Goal: Transaction & Acquisition: Book appointment/travel/reservation

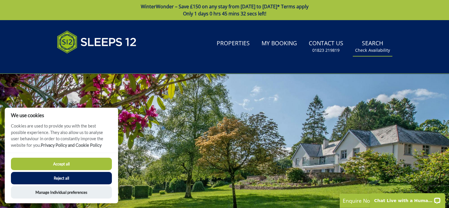
click at [365, 50] on small "Check Availability" at bounding box center [372, 50] width 35 height 6
click at [53, 163] on button "Accept all" at bounding box center [61, 163] width 101 height 12
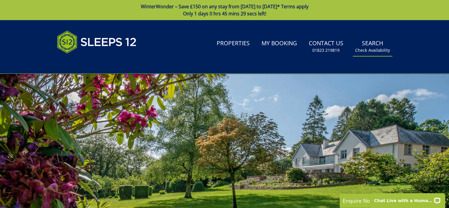
click at [378, 46] on link "Search Check Availability" at bounding box center [373, 46] width 40 height 19
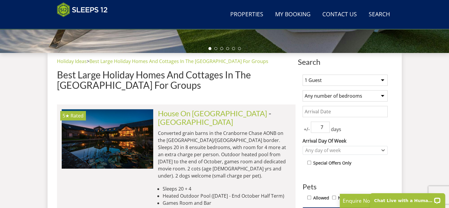
scroll to position [215, 0]
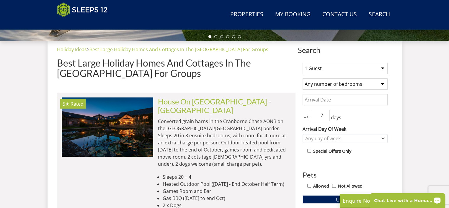
click at [384, 69] on select "1 Guest 2 Guests 3 Guests 4 Guests 5 Guests 6 Guests 7 Guests 8 Guests 9 Guests…" at bounding box center [345, 68] width 85 height 11
select select "11"
click at [303, 63] on select "1 Guest 2 Guests 3 Guests 4 Guests 5 Guests 6 Guests 7 Guests 8 Guests 9 Guests…" at bounding box center [345, 68] width 85 height 11
click at [350, 81] on select "Any number of bedrooms 4 Bedrooms 5 Bedrooms 6 Bedrooms 7 Bedrooms 8 Bedrooms 9…" at bounding box center [345, 83] width 85 height 11
select select "6"
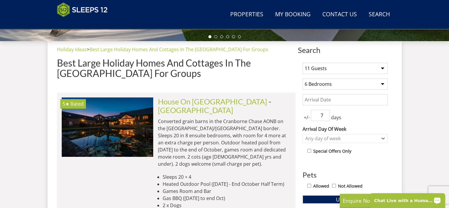
click at [303, 78] on select "Any number of bedrooms 4 Bedrooms 5 Bedrooms 6 Bedrooms 7 Bedrooms 8 Bedrooms 9…" at bounding box center [345, 83] width 85 height 11
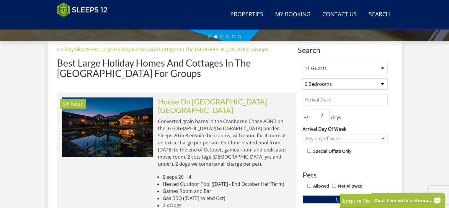
click at [338, 101] on input "Date" at bounding box center [345, 99] width 85 height 11
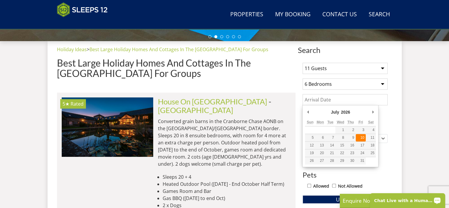
type input "[DATE]"
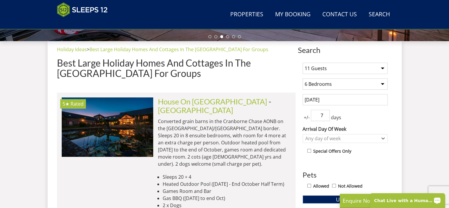
click at [322, 113] on input "7" at bounding box center [320, 115] width 19 height 11
type input "3"
click at [383, 138] on icon "Combobox" at bounding box center [383, 138] width 3 height 1
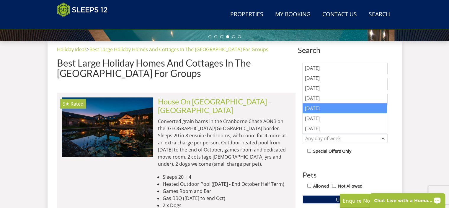
click at [332, 109] on div "[DATE]" at bounding box center [345, 108] width 84 height 10
click at [310, 184] on input "Allowed" at bounding box center [309, 185] width 4 height 4
checkbox input "true"
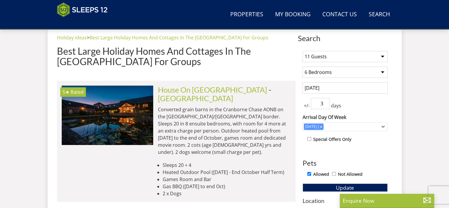
scroll to position [259, 0]
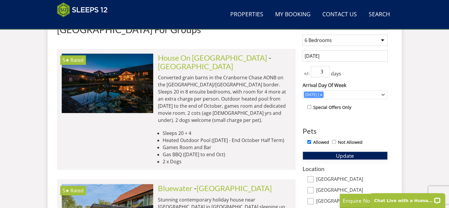
click at [344, 156] on span "Update" at bounding box center [345, 155] width 18 height 7
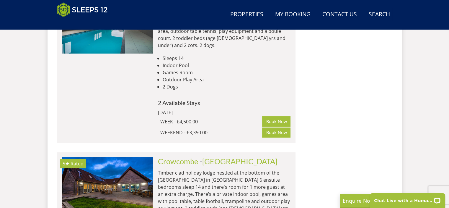
scroll to position [2220, 0]
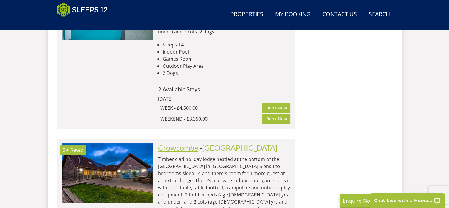
click at [184, 143] on link "Crowcombe" at bounding box center [178, 147] width 40 height 9
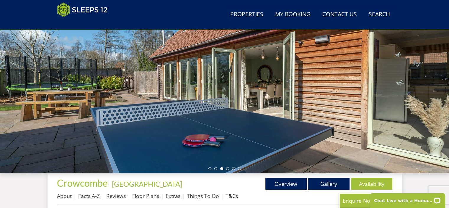
scroll to position [78, 0]
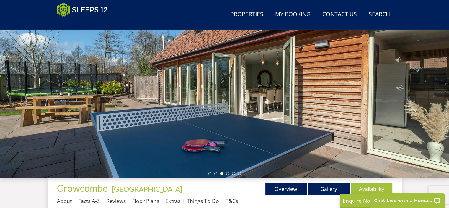
click at [402, 108] on div at bounding box center [224, 74] width 449 height 207
click at [327, 190] on link "Gallery" at bounding box center [328, 188] width 41 height 12
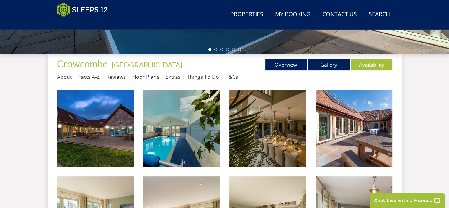
scroll to position [207, 0]
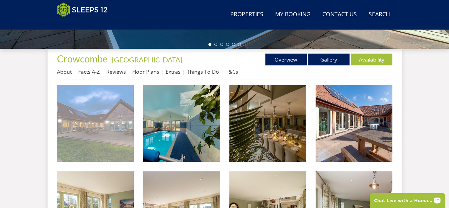
click at [117, 138] on img at bounding box center [95, 123] width 77 height 77
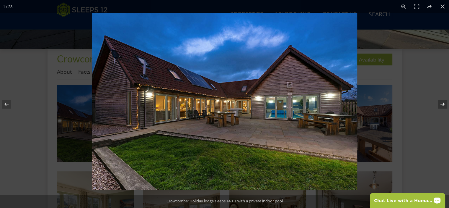
click at [443, 105] on button at bounding box center [438, 104] width 21 height 30
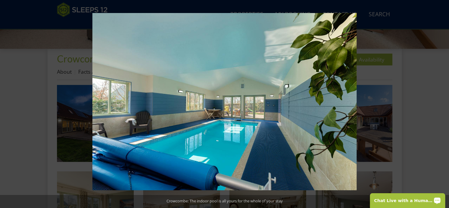
click at [443, 105] on button at bounding box center [438, 104] width 21 height 30
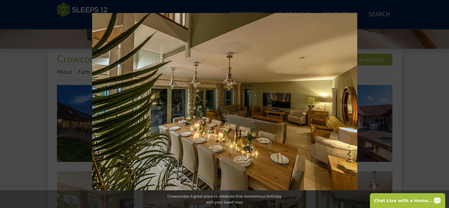
click at [443, 105] on button at bounding box center [438, 104] width 21 height 30
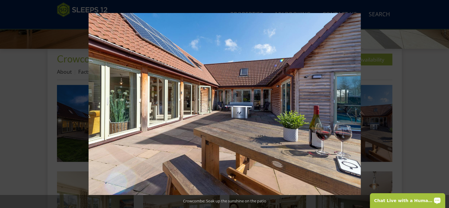
click at [443, 105] on button at bounding box center [438, 104] width 21 height 30
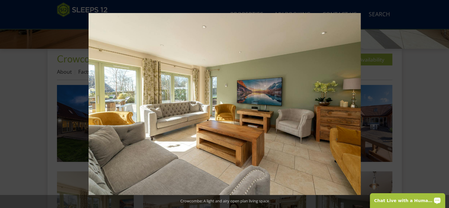
click at [443, 105] on button at bounding box center [438, 104] width 21 height 30
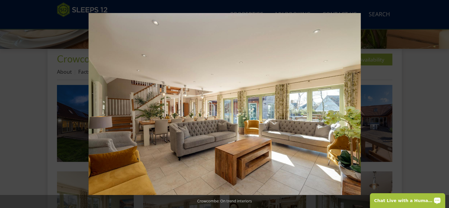
click at [443, 105] on button at bounding box center [438, 104] width 21 height 30
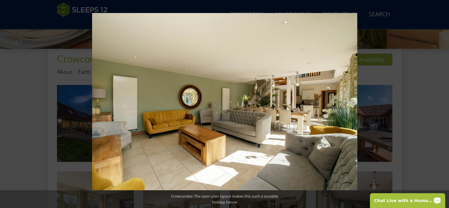
click at [443, 105] on button at bounding box center [438, 104] width 21 height 30
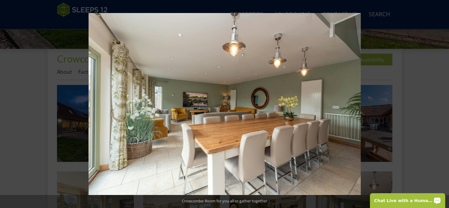
click at [443, 105] on button at bounding box center [438, 104] width 21 height 30
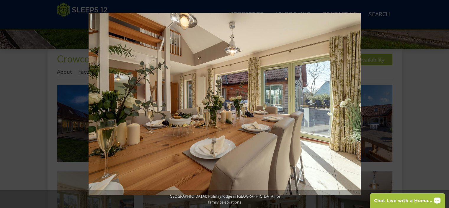
click at [443, 105] on button at bounding box center [438, 104] width 21 height 30
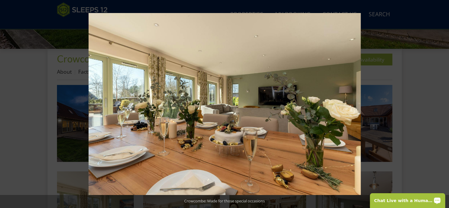
click at [443, 105] on button at bounding box center [438, 104] width 21 height 30
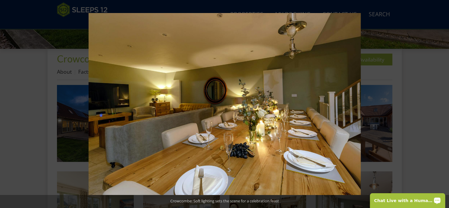
click at [443, 105] on button at bounding box center [438, 104] width 21 height 30
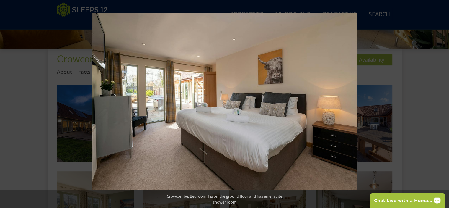
click at [443, 105] on button at bounding box center [438, 104] width 21 height 30
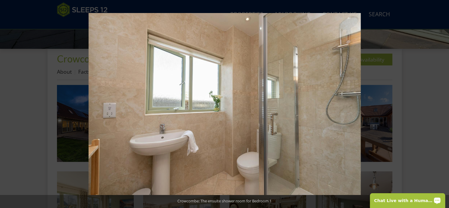
click at [443, 105] on button at bounding box center [438, 104] width 21 height 30
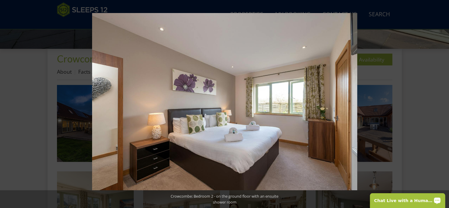
click at [443, 105] on button at bounding box center [438, 104] width 21 height 30
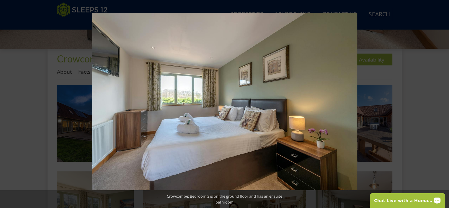
click at [443, 105] on button at bounding box center [438, 104] width 21 height 30
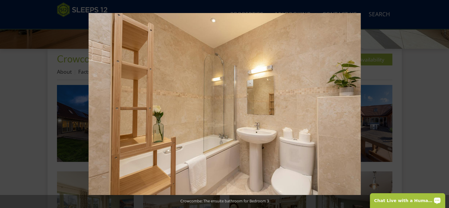
click at [443, 105] on button at bounding box center [438, 104] width 21 height 30
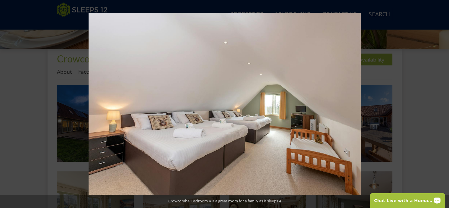
click at [443, 105] on button at bounding box center [438, 104] width 21 height 30
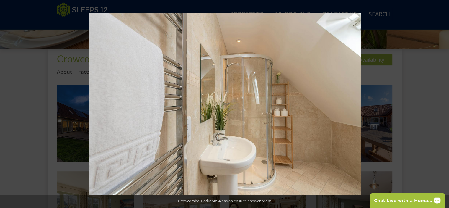
click at [443, 105] on button at bounding box center [438, 104] width 21 height 30
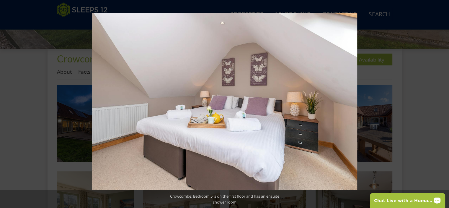
click at [443, 105] on button at bounding box center [438, 104] width 21 height 30
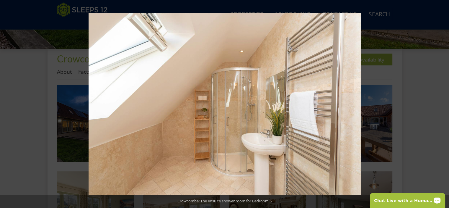
click at [443, 105] on button at bounding box center [438, 104] width 21 height 30
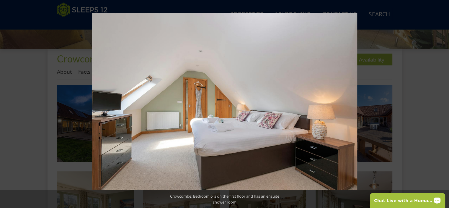
click at [443, 105] on button at bounding box center [438, 104] width 21 height 30
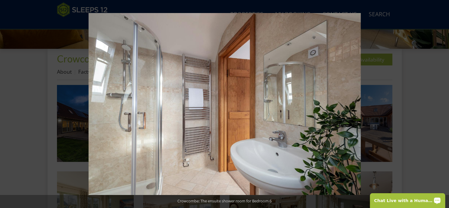
click at [443, 105] on button at bounding box center [438, 104] width 21 height 30
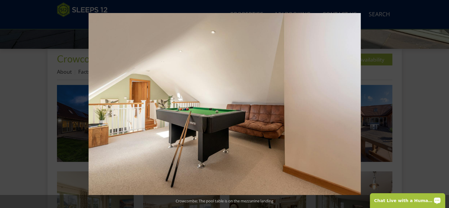
click at [443, 105] on button at bounding box center [438, 104] width 21 height 30
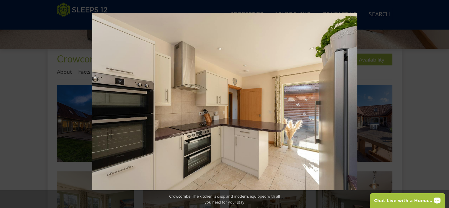
click at [443, 105] on button at bounding box center [438, 104] width 21 height 30
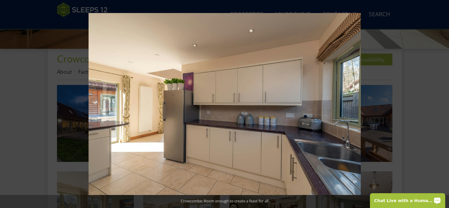
click at [443, 105] on button at bounding box center [438, 104] width 21 height 30
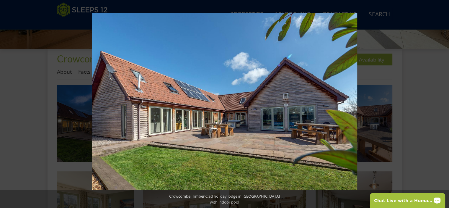
click at [443, 105] on button at bounding box center [438, 104] width 21 height 30
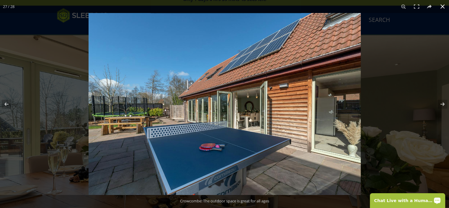
scroll to position [0, 0]
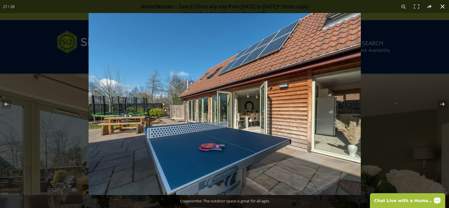
click at [444, 5] on button at bounding box center [442, 6] width 13 height 13
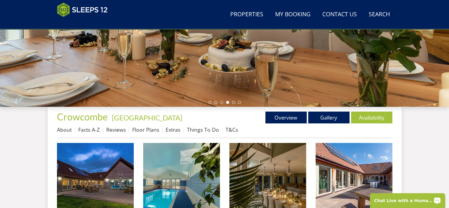
scroll to position [165, 0]
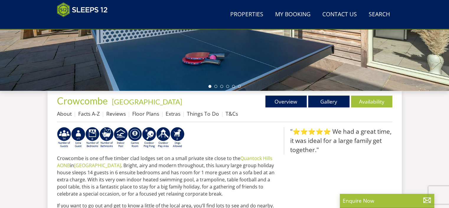
scroll to position [78, 0]
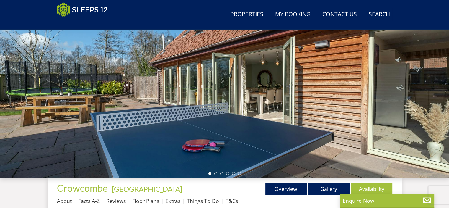
select select "11"
select select "6"
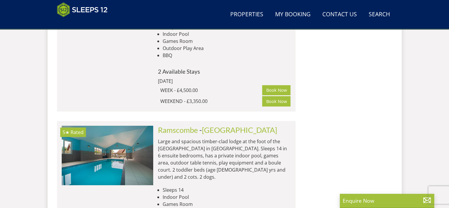
scroll to position [2048, 0]
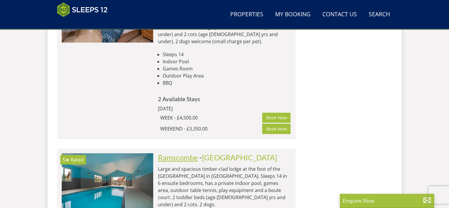
click at [181, 153] on link "Ramscombe" at bounding box center [178, 157] width 40 height 9
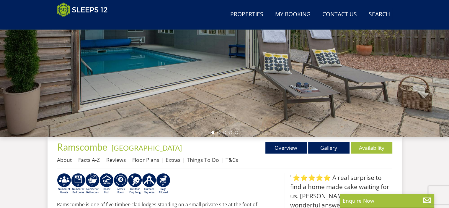
scroll to position [125, 0]
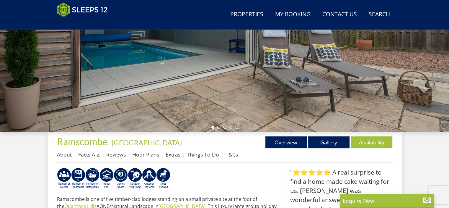
click at [335, 142] on link "Gallery" at bounding box center [328, 142] width 41 height 12
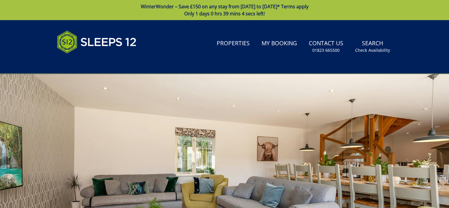
click at [449, 204] on div at bounding box center [224, 176] width 449 height 207
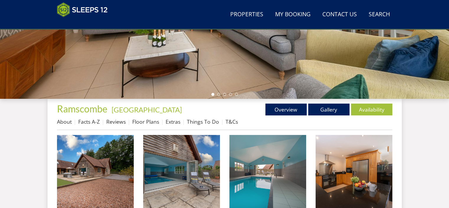
scroll to position [165, 0]
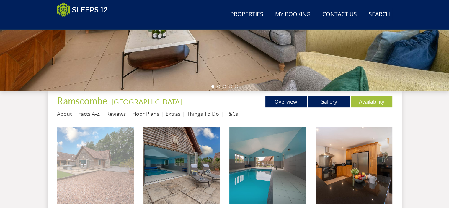
click at [112, 159] on img at bounding box center [95, 165] width 77 height 77
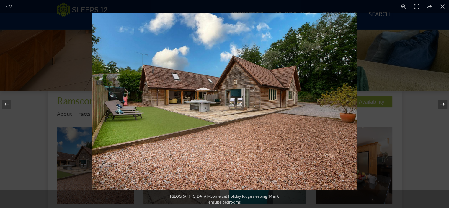
click at [441, 104] on button at bounding box center [438, 104] width 21 height 30
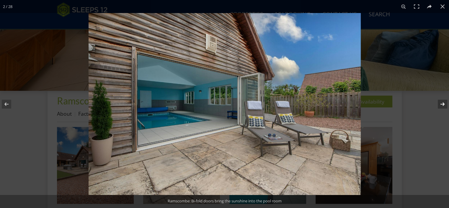
click at [441, 104] on button at bounding box center [438, 104] width 21 height 30
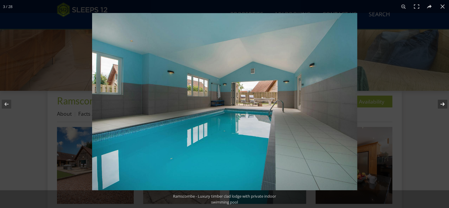
click at [441, 104] on button at bounding box center [438, 104] width 21 height 30
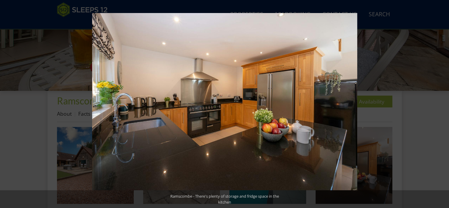
click at [441, 104] on button at bounding box center [438, 104] width 21 height 30
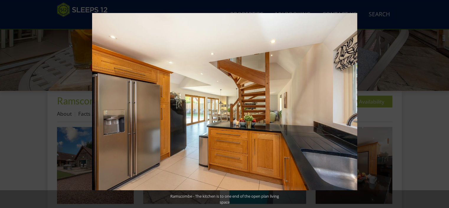
click at [441, 104] on button at bounding box center [438, 104] width 21 height 30
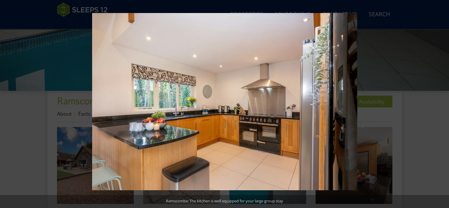
click at [441, 104] on button at bounding box center [438, 104] width 21 height 30
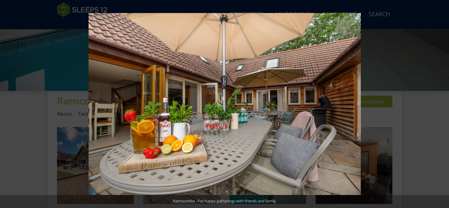
click at [441, 104] on button at bounding box center [438, 104] width 21 height 30
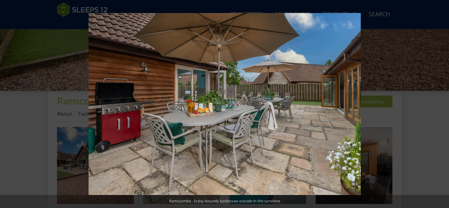
click at [441, 104] on button at bounding box center [438, 104] width 21 height 30
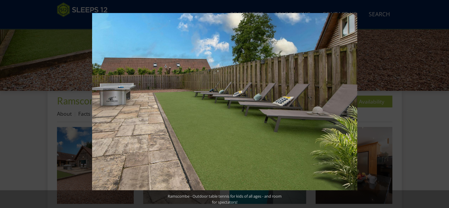
click at [441, 104] on button at bounding box center [438, 104] width 21 height 30
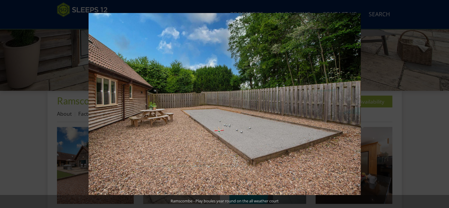
click at [441, 104] on button at bounding box center [438, 104] width 21 height 30
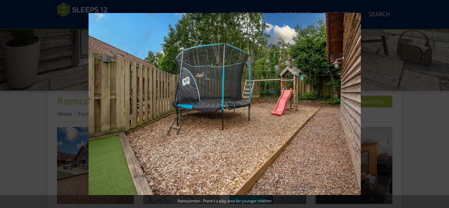
click at [441, 104] on button at bounding box center [438, 104] width 21 height 30
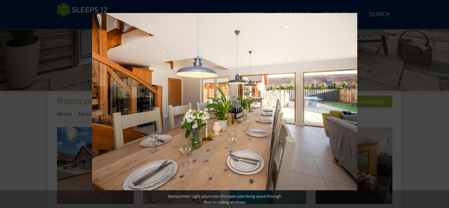
click at [441, 104] on button at bounding box center [438, 104] width 21 height 30
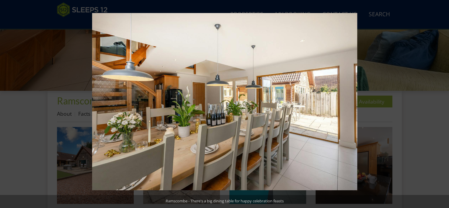
click at [441, 104] on button at bounding box center [438, 104] width 21 height 30
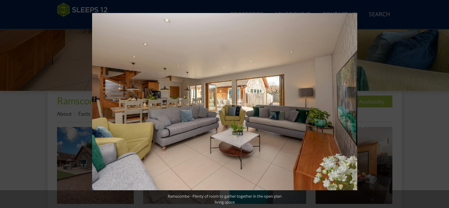
click at [441, 104] on button at bounding box center [438, 104] width 21 height 30
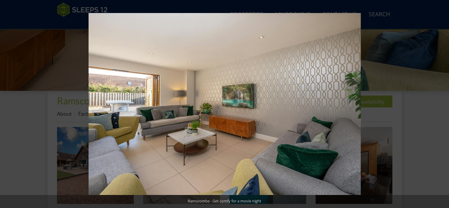
click at [441, 104] on button at bounding box center [438, 104] width 21 height 30
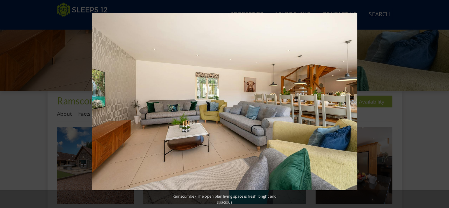
click at [441, 104] on button at bounding box center [438, 104] width 21 height 30
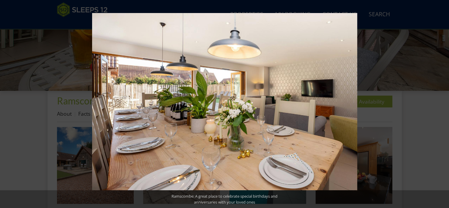
click at [441, 104] on button at bounding box center [438, 104] width 21 height 30
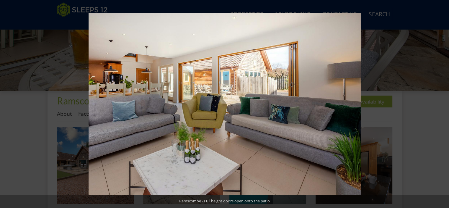
click at [441, 104] on button at bounding box center [438, 104] width 21 height 30
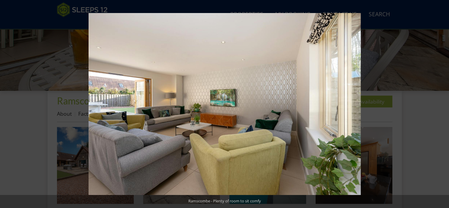
click at [441, 104] on button at bounding box center [438, 104] width 21 height 30
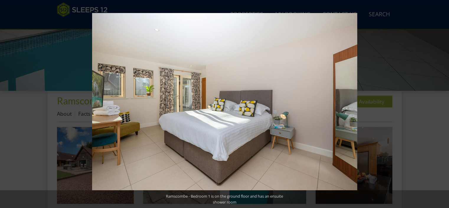
click at [441, 104] on button at bounding box center [438, 104] width 21 height 30
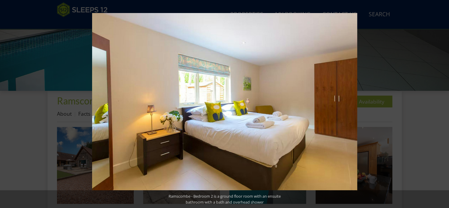
click at [441, 104] on button at bounding box center [438, 104] width 21 height 30
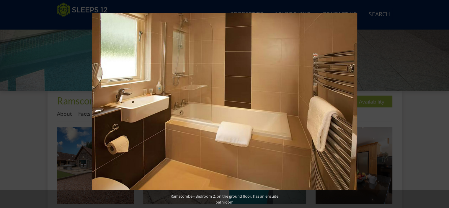
click at [441, 104] on button at bounding box center [438, 104] width 21 height 30
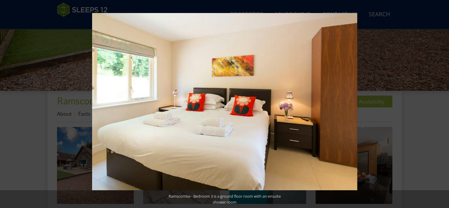
click at [441, 104] on button at bounding box center [438, 104] width 21 height 30
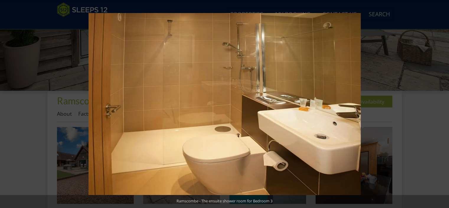
click at [441, 104] on button at bounding box center [438, 104] width 21 height 30
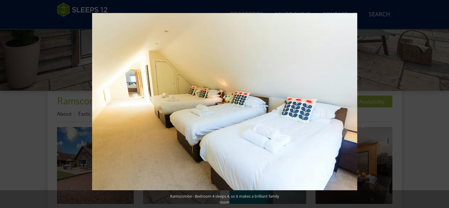
click at [441, 104] on button at bounding box center [438, 104] width 21 height 30
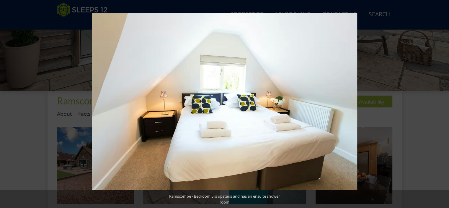
click at [441, 104] on button at bounding box center [438, 104] width 21 height 30
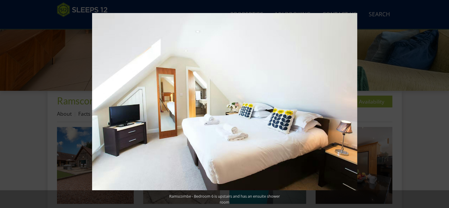
click at [441, 104] on button at bounding box center [438, 104] width 21 height 30
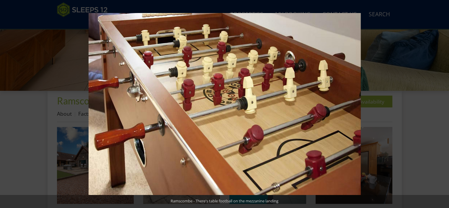
click at [441, 104] on button at bounding box center [438, 104] width 21 height 30
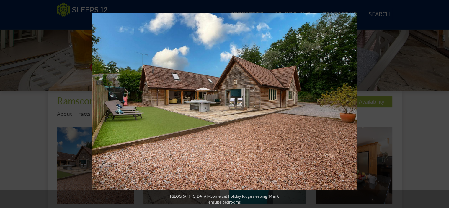
click at [441, 104] on button at bounding box center [438, 104] width 21 height 30
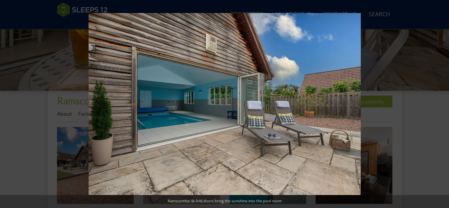
click at [441, 104] on button at bounding box center [438, 104] width 21 height 30
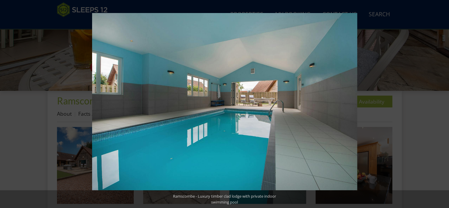
click at [441, 104] on button at bounding box center [438, 104] width 21 height 30
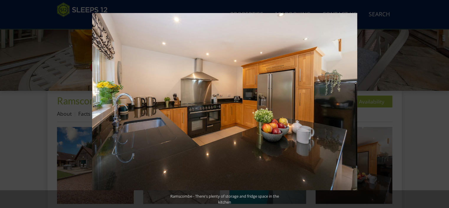
click at [441, 104] on button at bounding box center [438, 104] width 21 height 30
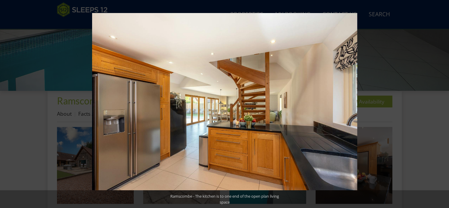
click at [441, 104] on button at bounding box center [438, 104] width 21 height 30
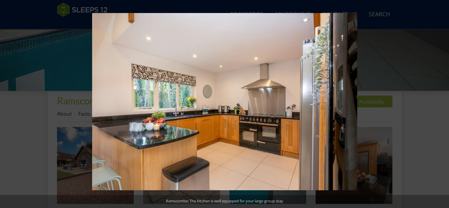
click at [441, 104] on button at bounding box center [438, 104] width 21 height 30
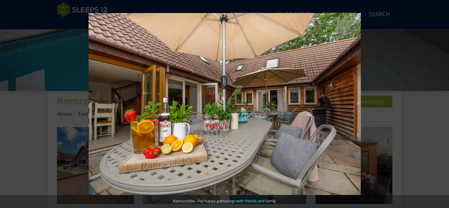
click at [441, 104] on button at bounding box center [438, 104] width 21 height 30
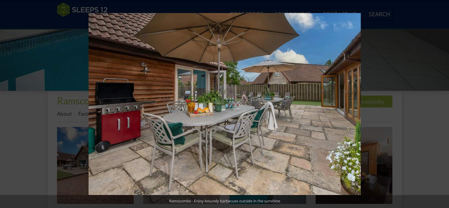
click at [441, 104] on button at bounding box center [438, 104] width 21 height 30
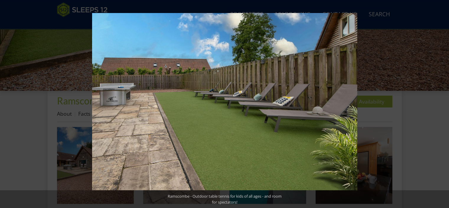
click at [441, 104] on button at bounding box center [438, 104] width 21 height 30
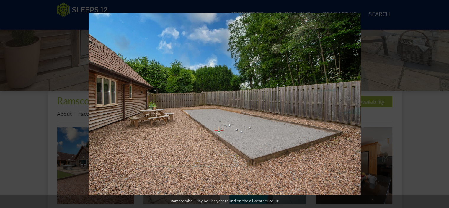
click at [441, 104] on button at bounding box center [438, 104] width 21 height 30
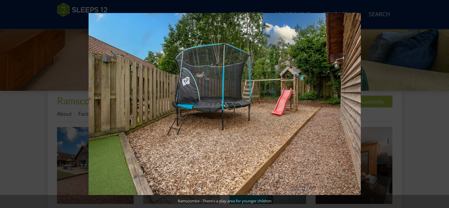
click at [441, 104] on button at bounding box center [438, 104] width 21 height 30
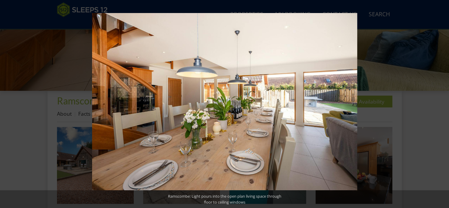
click at [441, 104] on button at bounding box center [438, 104] width 21 height 30
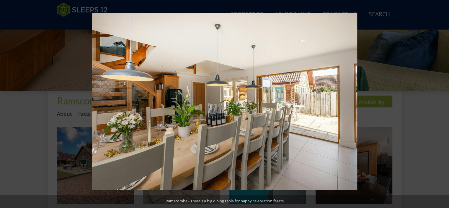
click at [441, 104] on button at bounding box center [438, 104] width 21 height 30
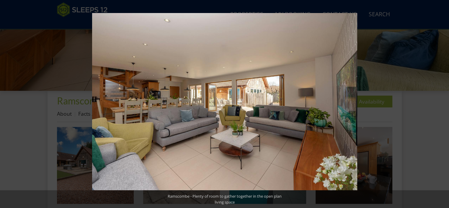
click at [441, 104] on button at bounding box center [438, 104] width 21 height 30
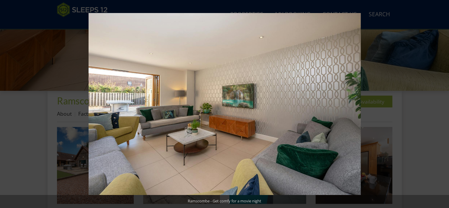
click at [441, 104] on button at bounding box center [438, 104] width 21 height 30
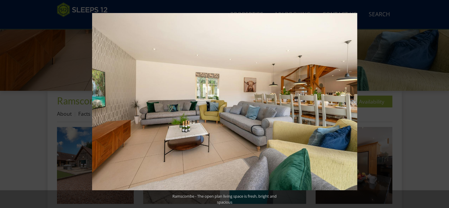
click at [441, 104] on button at bounding box center [438, 104] width 21 height 30
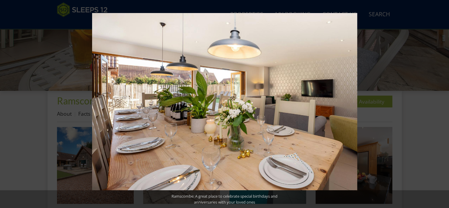
click at [441, 104] on button at bounding box center [438, 104] width 21 height 30
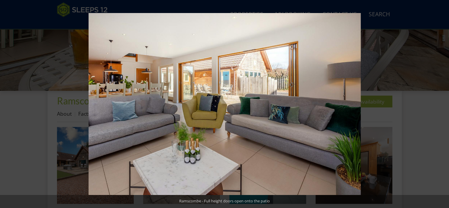
click at [441, 104] on button at bounding box center [438, 104] width 21 height 30
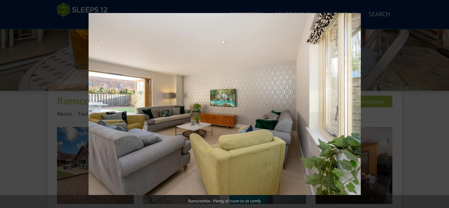
click at [441, 104] on button at bounding box center [438, 104] width 21 height 30
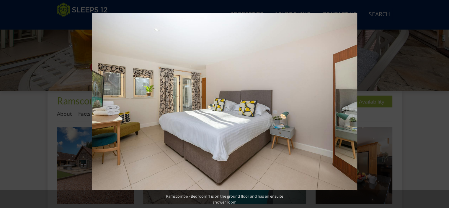
click at [441, 104] on button at bounding box center [438, 104] width 21 height 30
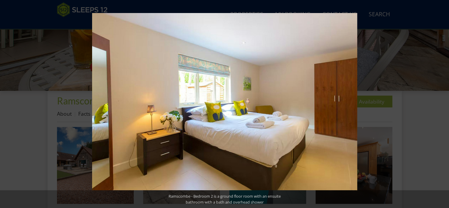
click at [441, 104] on button at bounding box center [438, 104] width 21 height 30
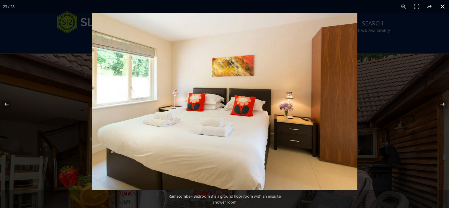
scroll to position [0, 0]
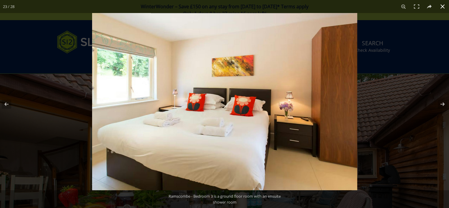
click at [443, 4] on button at bounding box center [442, 6] width 13 height 13
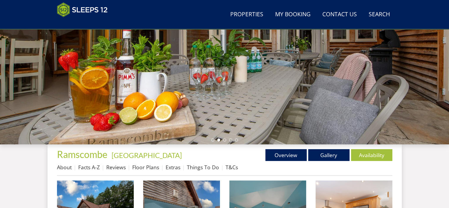
scroll to position [131, 0]
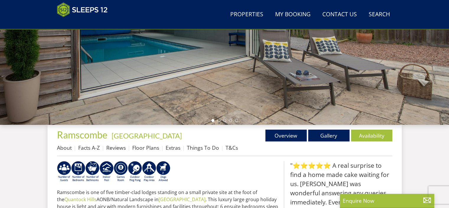
scroll to position [125, 0]
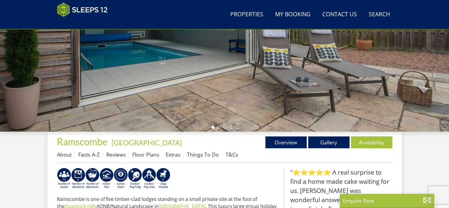
select select "11"
select select "6"
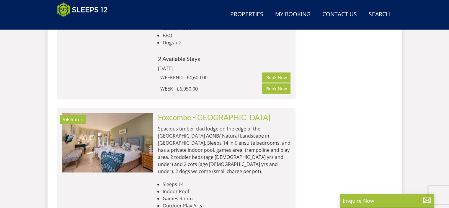
scroll to position [1890, 0]
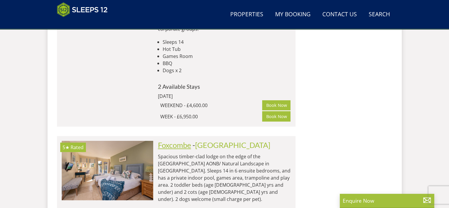
click at [174, 140] on link "Foxcombe" at bounding box center [174, 144] width 33 height 9
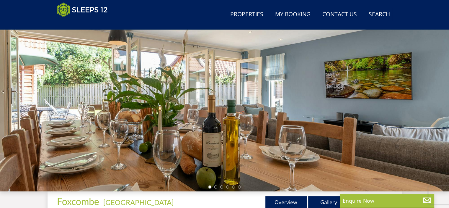
scroll to position [73, 0]
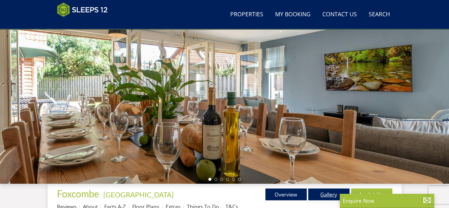
click at [324, 193] on link "Gallery" at bounding box center [328, 194] width 41 height 12
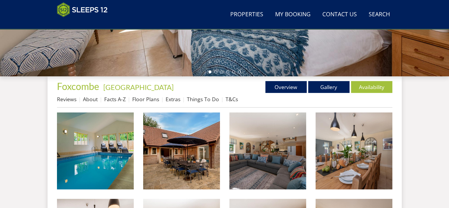
scroll to position [192, 0]
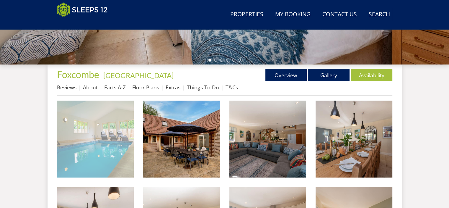
click at [113, 159] on img at bounding box center [95, 138] width 77 height 77
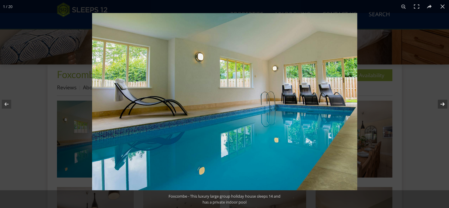
click at [442, 102] on button at bounding box center [438, 104] width 21 height 30
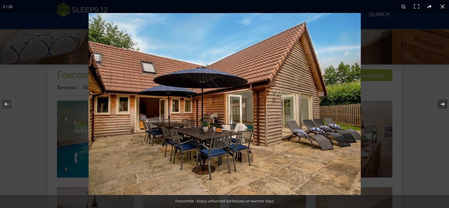
click at [442, 102] on button at bounding box center [438, 104] width 21 height 30
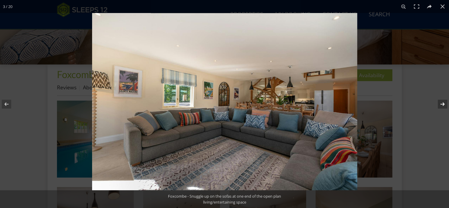
click at [442, 102] on button at bounding box center [438, 104] width 21 height 30
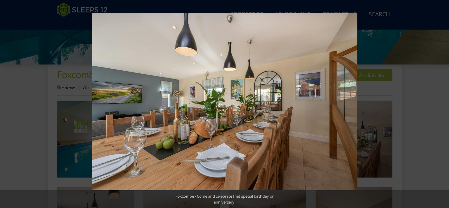
click at [442, 102] on button at bounding box center [438, 104] width 21 height 30
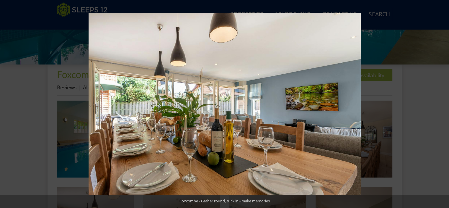
click at [442, 102] on button at bounding box center [438, 104] width 21 height 30
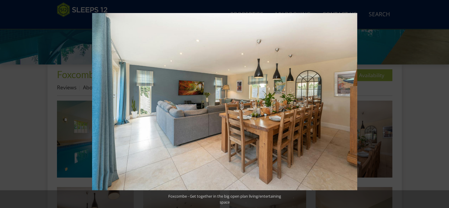
click at [442, 102] on button at bounding box center [438, 104] width 21 height 30
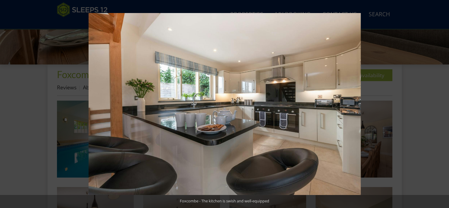
click at [442, 102] on button at bounding box center [438, 104] width 21 height 30
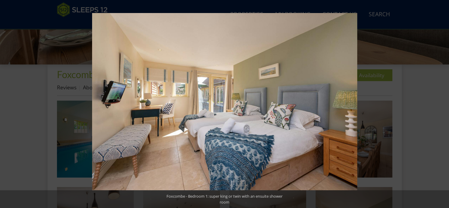
click at [442, 102] on button at bounding box center [438, 104] width 21 height 30
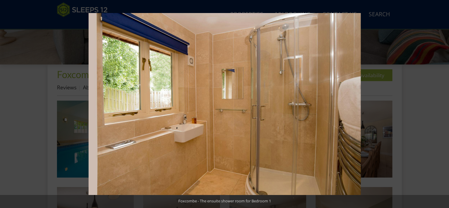
click at [442, 102] on button at bounding box center [438, 104] width 21 height 30
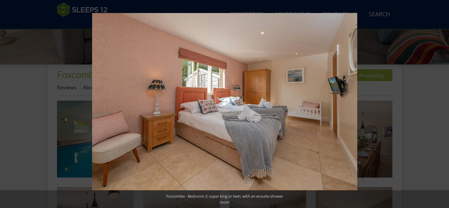
click at [442, 102] on button at bounding box center [438, 104] width 21 height 30
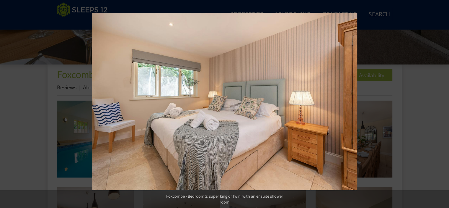
click at [442, 102] on button at bounding box center [438, 104] width 21 height 30
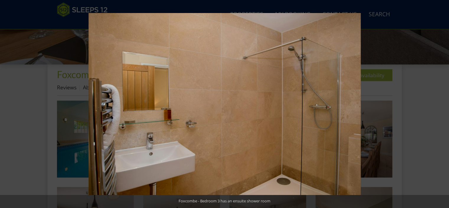
click at [442, 102] on button at bounding box center [438, 104] width 21 height 30
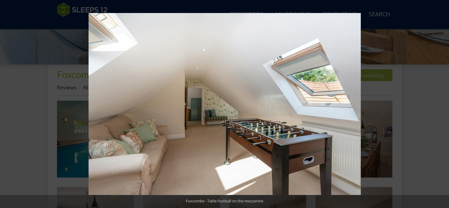
click at [442, 102] on button at bounding box center [438, 104] width 21 height 30
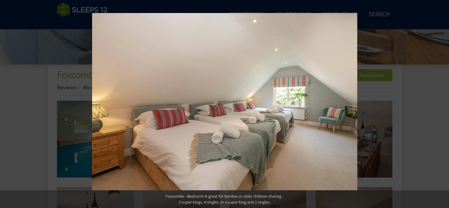
click at [442, 102] on button at bounding box center [438, 104] width 21 height 30
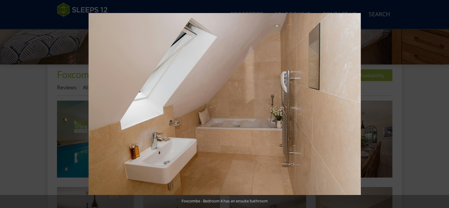
click at [442, 102] on button at bounding box center [438, 104] width 21 height 30
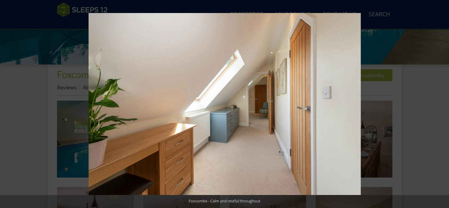
click at [442, 102] on button at bounding box center [438, 104] width 21 height 30
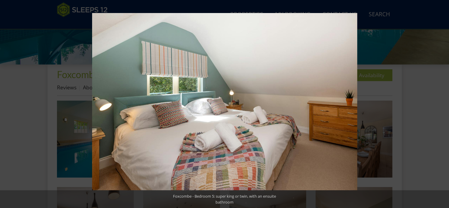
click at [442, 102] on button at bounding box center [438, 104] width 21 height 30
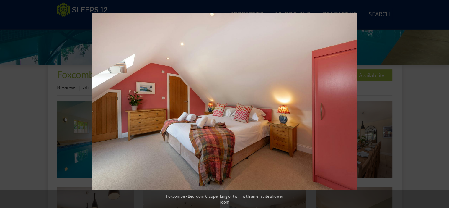
click at [442, 102] on button at bounding box center [438, 104] width 21 height 30
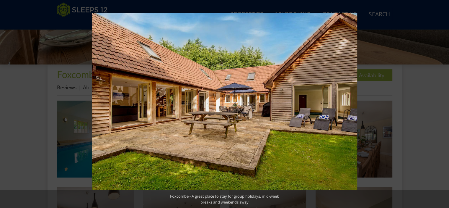
click at [442, 102] on button at bounding box center [438, 104] width 21 height 30
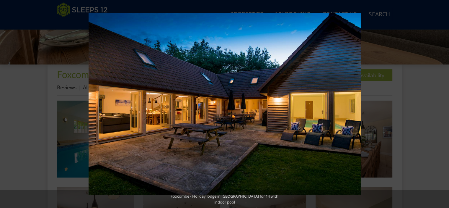
click at [442, 102] on button at bounding box center [438, 104] width 21 height 30
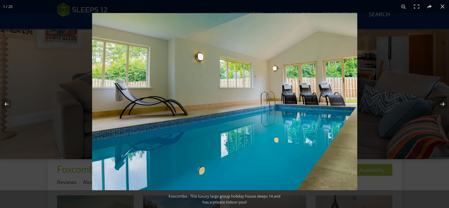
scroll to position [93, 0]
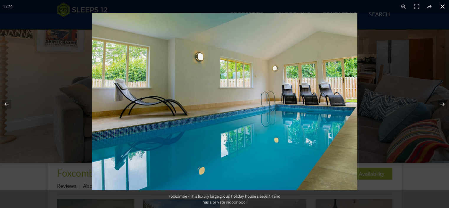
click at [442, 6] on button at bounding box center [442, 6] width 13 height 13
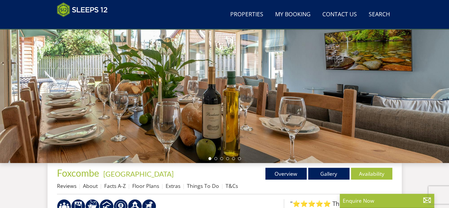
scroll to position [73, 0]
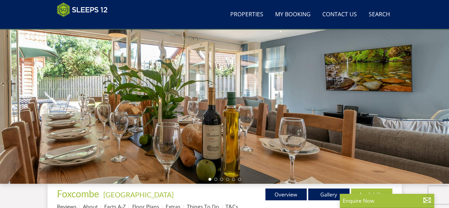
select select "11"
select select "6"
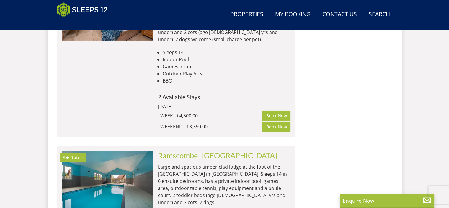
scroll to position [2056, 0]
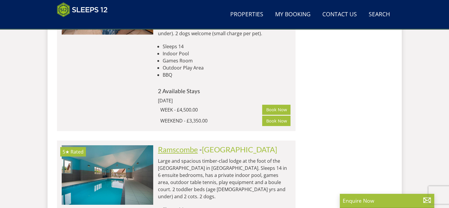
click at [174, 145] on link "Ramscombe" at bounding box center [178, 149] width 40 height 9
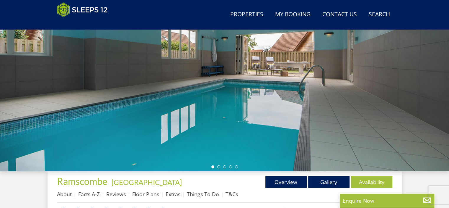
scroll to position [90, 0]
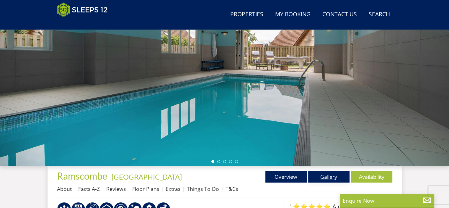
click at [328, 176] on link "Gallery" at bounding box center [328, 176] width 41 height 12
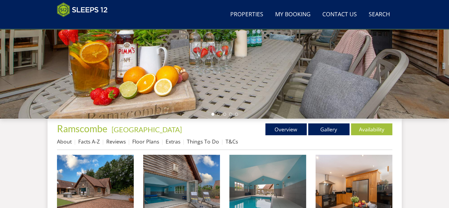
scroll to position [157, 0]
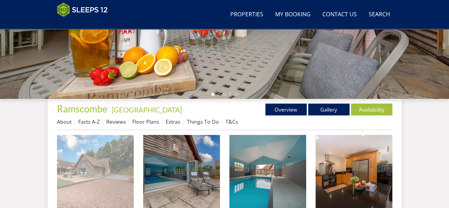
click at [109, 179] on img at bounding box center [95, 173] width 77 height 77
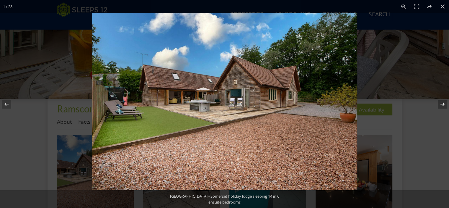
click at [444, 101] on button at bounding box center [438, 104] width 21 height 30
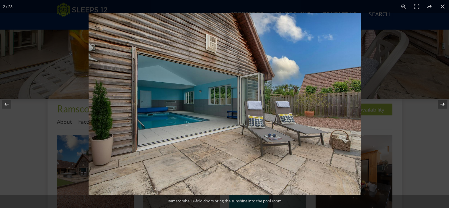
click at [444, 101] on button at bounding box center [438, 104] width 21 height 30
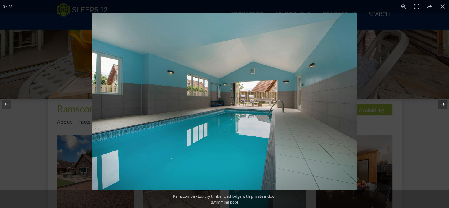
click at [444, 101] on button at bounding box center [438, 104] width 21 height 30
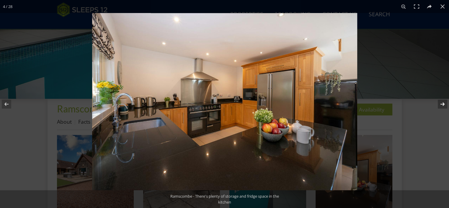
click at [444, 101] on button at bounding box center [438, 104] width 21 height 30
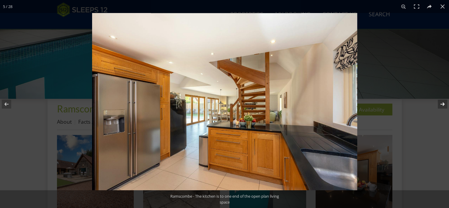
click at [444, 101] on button at bounding box center [438, 104] width 21 height 30
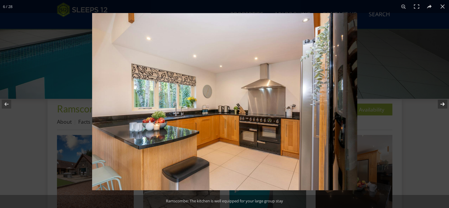
click at [444, 101] on button at bounding box center [438, 104] width 21 height 30
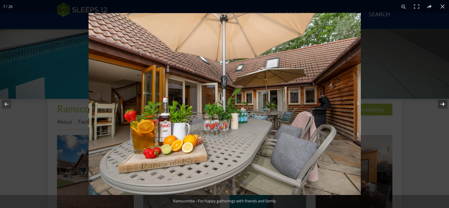
click at [444, 101] on button at bounding box center [438, 104] width 21 height 30
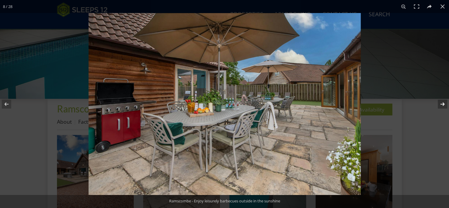
click at [444, 101] on button at bounding box center [438, 104] width 21 height 30
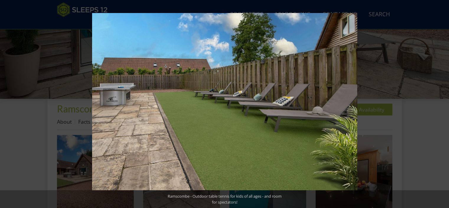
click at [444, 101] on button at bounding box center [438, 104] width 21 height 30
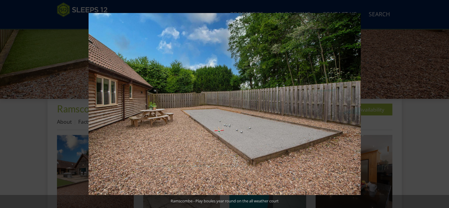
click at [444, 101] on button at bounding box center [438, 104] width 21 height 30
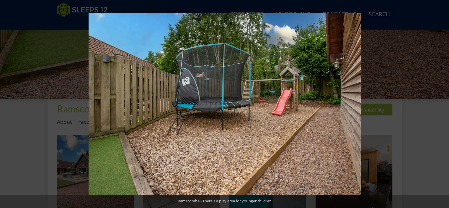
click at [444, 101] on button at bounding box center [438, 104] width 21 height 30
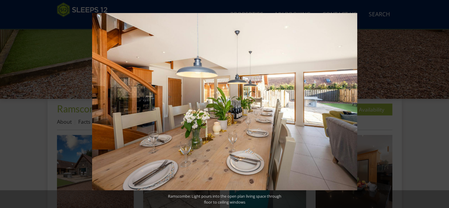
click at [444, 101] on button at bounding box center [438, 104] width 21 height 30
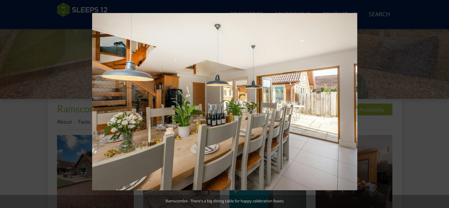
click at [444, 101] on button at bounding box center [438, 104] width 21 height 30
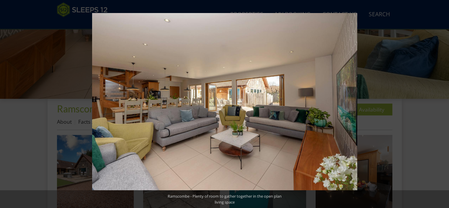
click at [444, 101] on button at bounding box center [438, 104] width 21 height 30
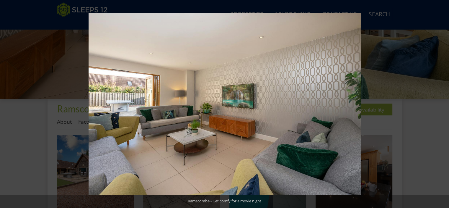
click at [444, 101] on button at bounding box center [438, 104] width 21 height 30
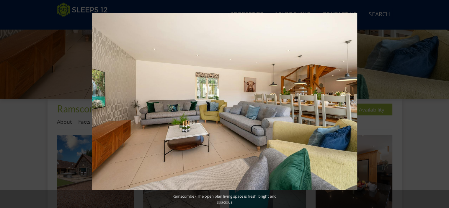
click at [444, 101] on button at bounding box center [438, 104] width 21 height 30
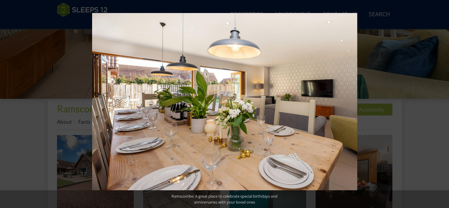
click at [444, 101] on button at bounding box center [438, 104] width 21 height 30
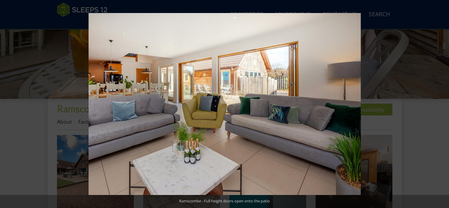
click at [444, 101] on button at bounding box center [438, 104] width 21 height 30
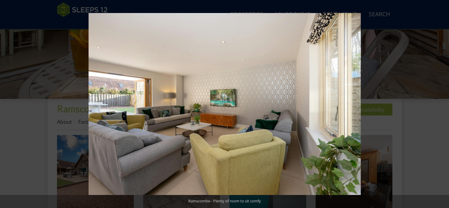
click at [444, 101] on button at bounding box center [438, 104] width 21 height 30
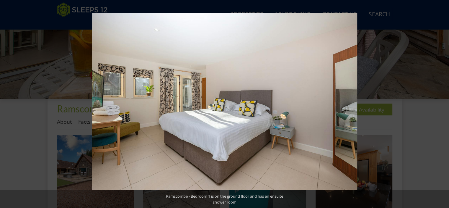
click at [444, 101] on button at bounding box center [438, 104] width 21 height 30
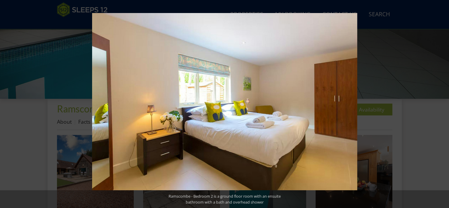
click at [444, 101] on button at bounding box center [438, 104] width 21 height 30
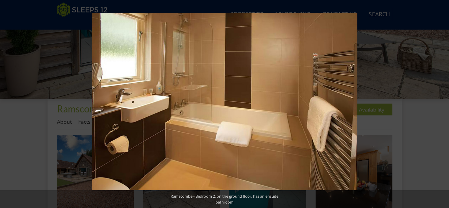
click at [444, 101] on button at bounding box center [438, 104] width 21 height 30
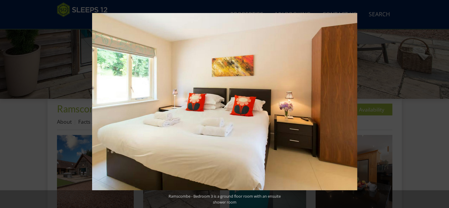
click at [444, 101] on button at bounding box center [438, 104] width 21 height 30
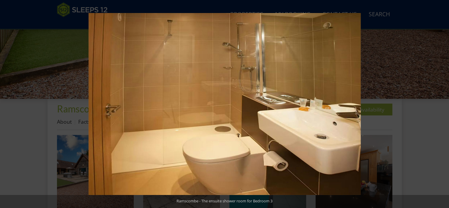
click at [444, 101] on button at bounding box center [438, 104] width 21 height 30
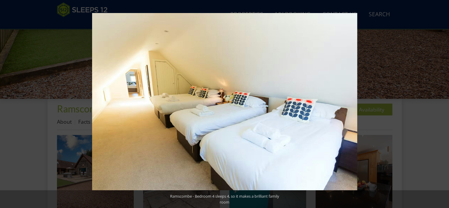
click at [444, 101] on button at bounding box center [438, 104] width 21 height 30
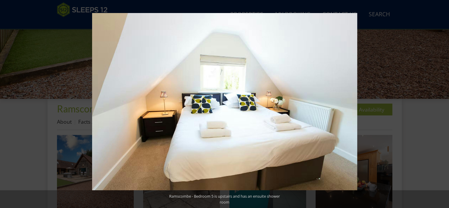
click at [444, 101] on button at bounding box center [438, 104] width 21 height 30
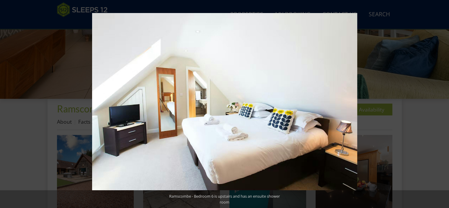
click at [444, 101] on button at bounding box center [438, 104] width 21 height 30
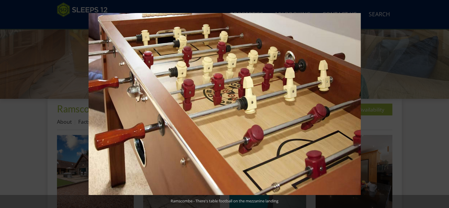
click at [444, 101] on button at bounding box center [438, 104] width 21 height 30
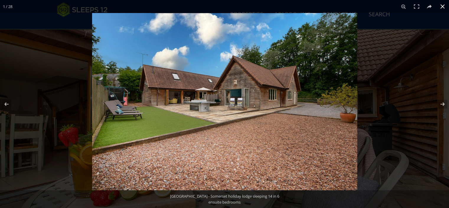
scroll to position [0, 0]
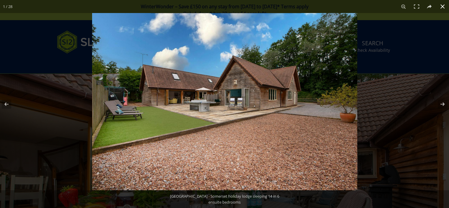
click at [443, 6] on button at bounding box center [442, 6] width 13 height 13
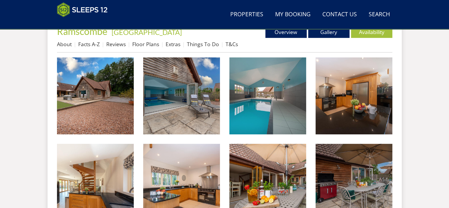
scroll to position [240, 0]
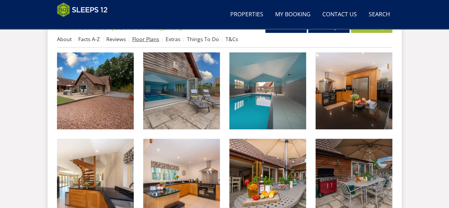
click at [144, 40] on link "Floor Plans" at bounding box center [145, 38] width 27 height 7
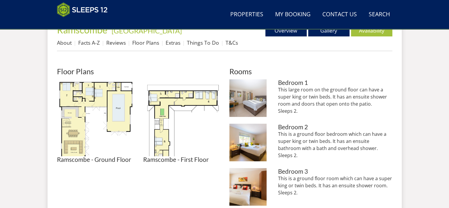
scroll to position [251, 0]
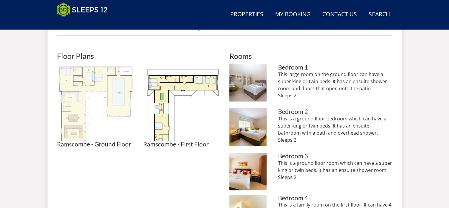
click at [91, 117] on img at bounding box center [95, 102] width 77 height 77
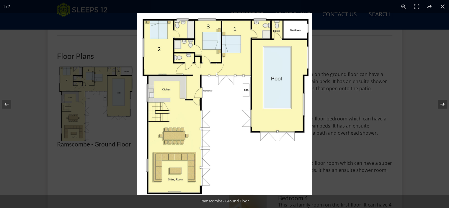
click at [444, 105] on button at bounding box center [438, 104] width 21 height 30
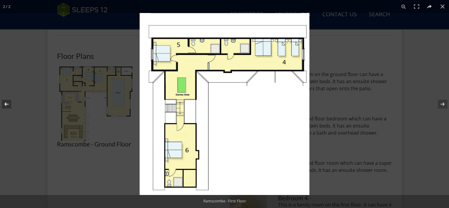
click at [8, 106] on button at bounding box center [10, 104] width 21 height 30
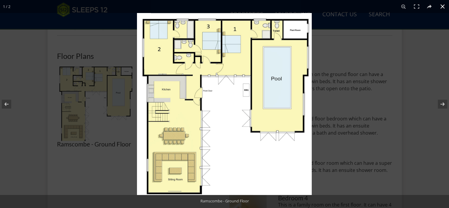
click at [442, 6] on button at bounding box center [442, 6] width 13 height 13
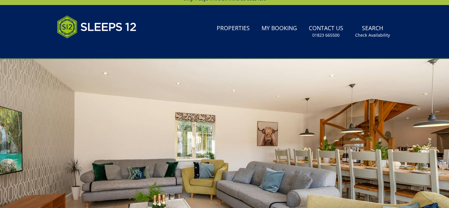
scroll to position [0, 0]
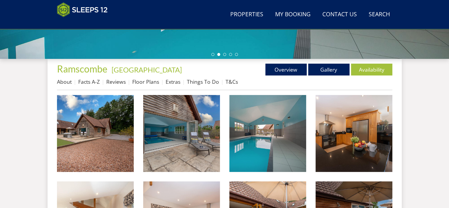
scroll to position [212, 0]
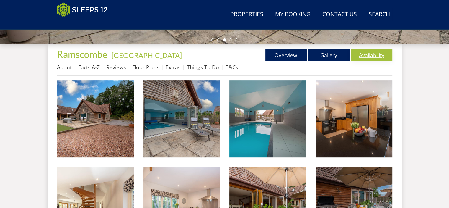
click at [369, 55] on link "Availability" at bounding box center [371, 55] width 41 height 12
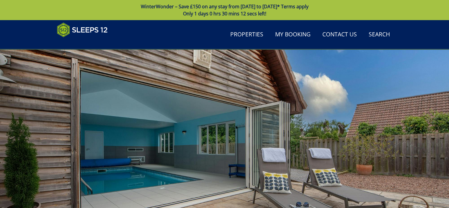
scroll to position [212, 0]
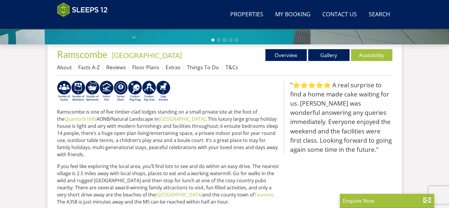
scroll to position [90, 0]
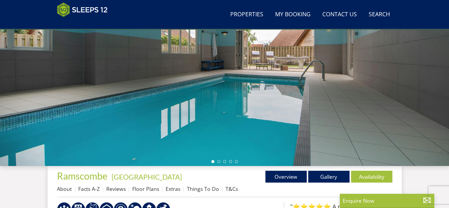
select select "11"
select select "6"
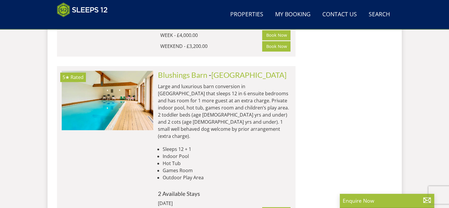
scroll to position [585, 0]
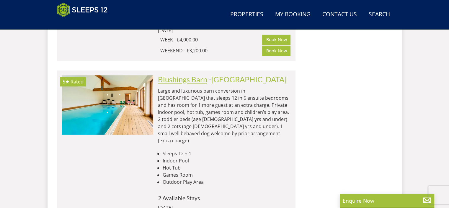
click at [180, 75] on link "Blushings Barn" at bounding box center [182, 79] width 49 height 9
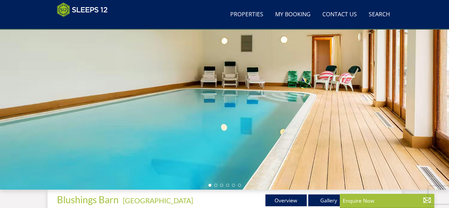
scroll to position [90, 0]
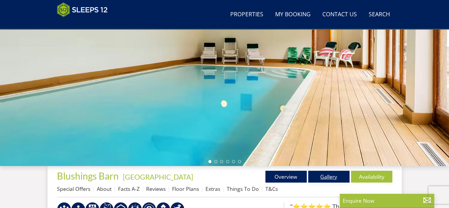
click at [322, 180] on link "Gallery" at bounding box center [328, 176] width 41 height 12
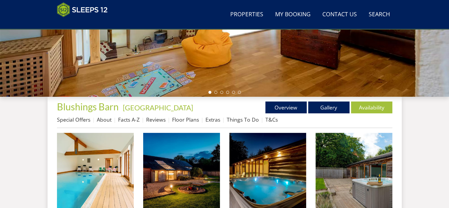
scroll to position [165, 0]
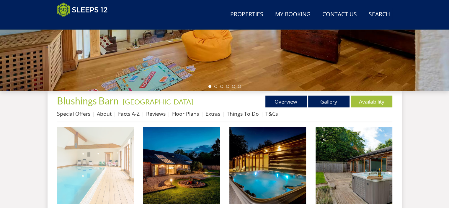
click at [113, 166] on img at bounding box center [95, 165] width 77 height 77
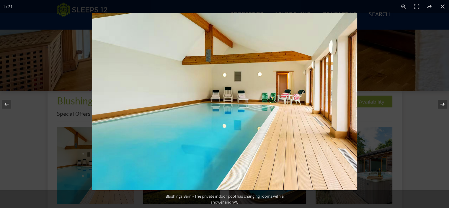
click at [442, 105] on button at bounding box center [438, 104] width 21 height 30
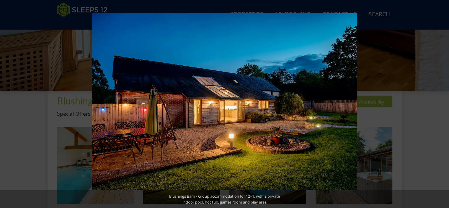
click at [442, 105] on button at bounding box center [438, 104] width 21 height 30
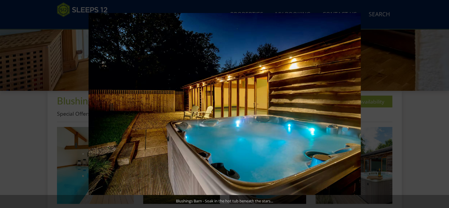
click at [442, 105] on button at bounding box center [438, 104] width 21 height 30
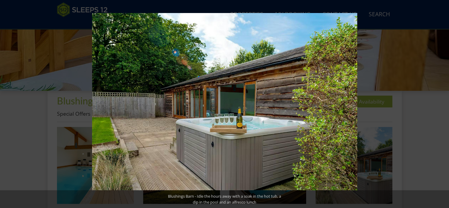
click at [442, 105] on button at bounding box center [438, 104] width 21 height 30
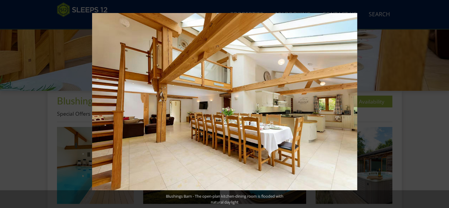
click at [442, 105] on button at bounding box center [438, 104] width 21 height 30
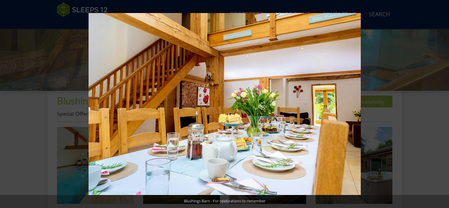
click at [442, 105] on button at bounding box center [438, 104] width 21 height 30
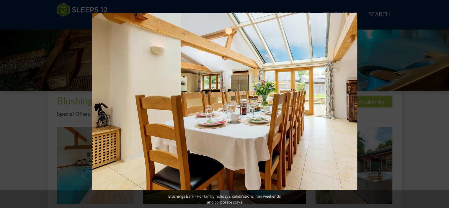
click at [442, 105] on button at bounding box center [438, 104] width 21 height 30
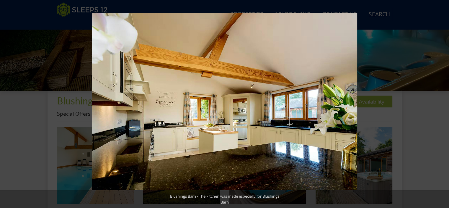
click at [442, 105] on button at bounding box center [438, 104] width 21 height 30
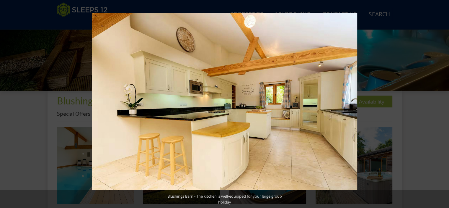
click at [442, 105] on button at bounding box center [438, 104] width 21 height 30
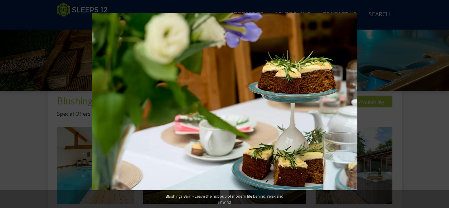
click at [442, 105] on button at bounding box center [438, 104] width 21 height 30
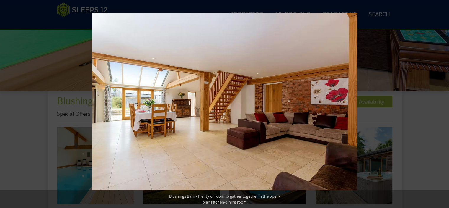
click at [442, 105] on button at bounding box center [438, 104] width 21 height 30
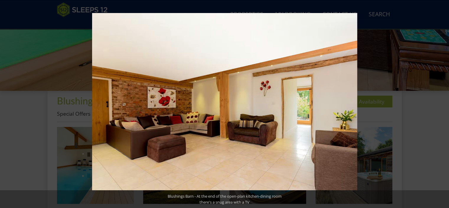
click at [442, 105] on button at bounding box center [438, 104] width 21 height 30
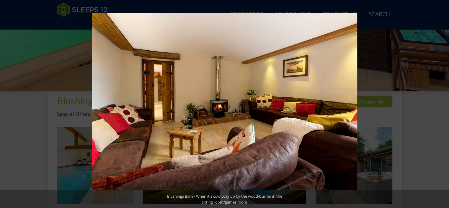
click at [442, 105] on button at bounding box center [438, 104] width 21 height 30
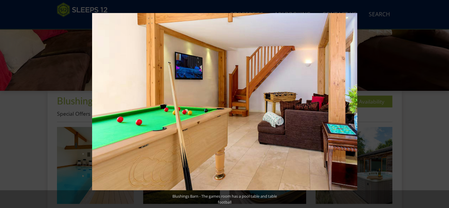
click at [442, 105] on button at bounding box center [438, 104] width 21 height 30
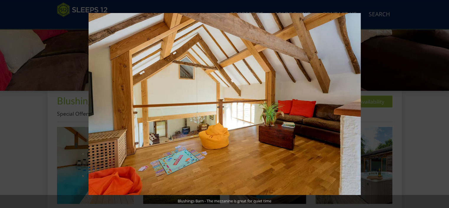
click at [442, 105] on button at bounding box center [438, 104] width 21 height 30
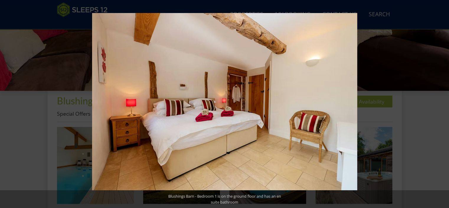
click at [442, 105] on button at bounding box center [438, 104] width 21 height 30
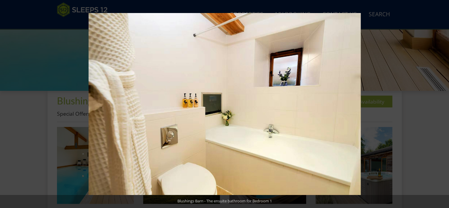
click at [442, 105] on button at bounding box center [438, 104] width 21 height 30
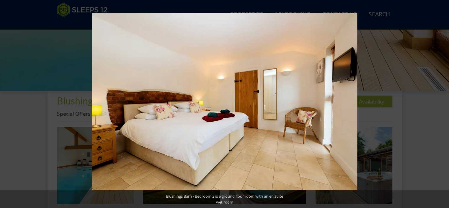
click at [442, 105] on button at bounding box center [438, 104] width 21 height 30
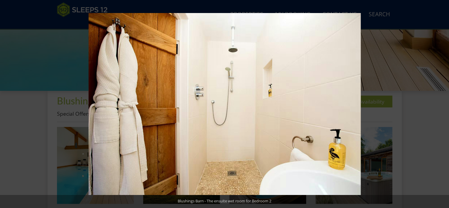
click at [442, 105] on button at bounding box center [438, 104] width 21 height 30
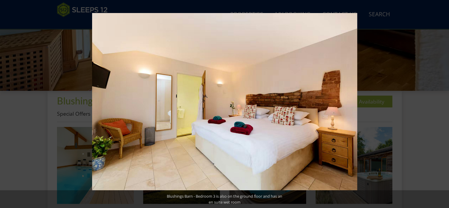
click at [442, 105] on button at bounding box center [438, 104] width 21 height 30
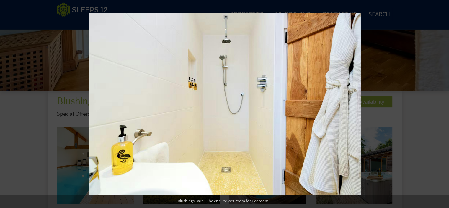
click at [442, 105] on button at bounding box center [438, 104] width 21 height 30
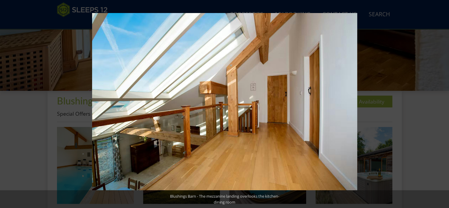
click at [442, 105] on button at bounding box center [438, 104] width 21 height 30
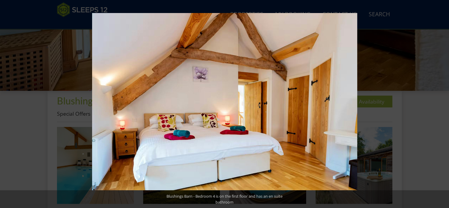
click at [442, 105] on button at bounding box center [438, 104] width 21 height 30
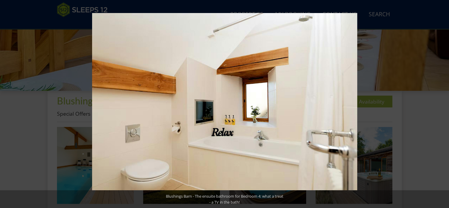
click at [442, 105] on button at bounding box center [438, 104] width 21 height 30
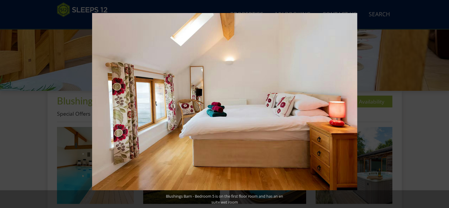
click at [442, 105] on button at bounding box center [438, 104] width 21 height 30
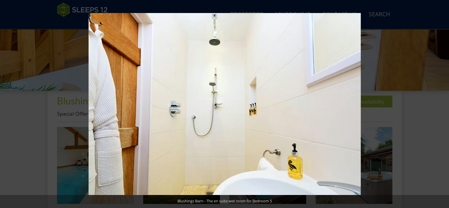
click at [442, 105] on button at bounding box center [438, 104] width 21 height 30
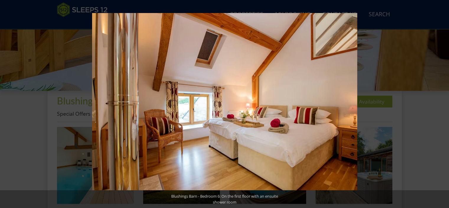
click at [442, 105] on button at bounding box center [438, 104] width 21 height 30
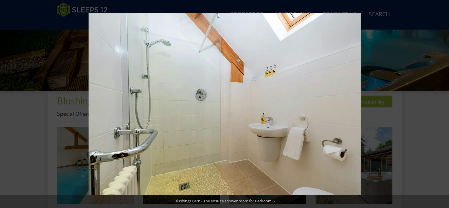
click at [442, 105] on button at bounding box center [438, 104] width 21 height 30
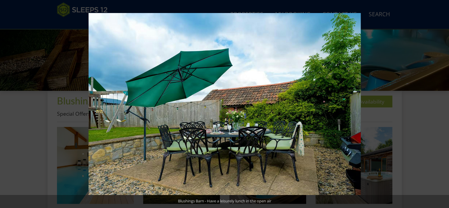
click at [442, 105] on button at bounding box center [438, 104] width 21 height 30
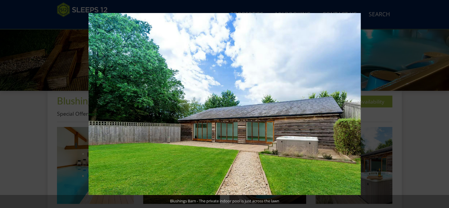
click at [442, 105] on button at bounding box center [438, 104] width 21 height 30
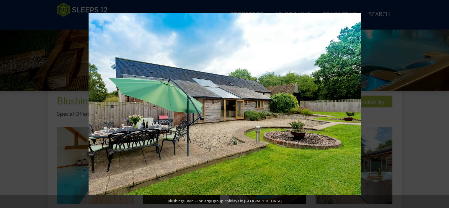
click at [442, 105] on button at bounding box center [438, 104] width 21 height 30
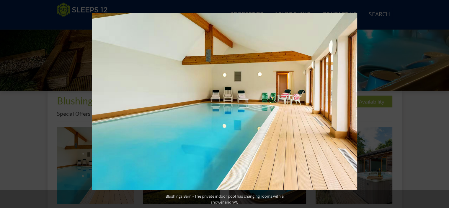
click at [442, 105] on button at bounding box center [438, 104] width 21 height 30
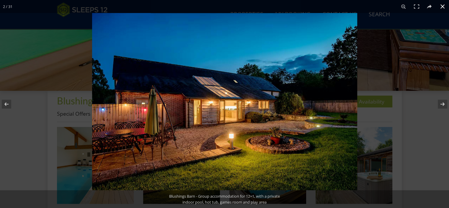
click at [444, 7] on button at bounding box center [442, 6] width 13 height 13
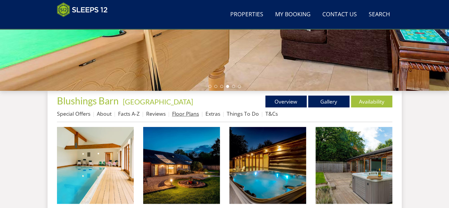
click at [188, 114] on link "Floor Plans" at bounding box center [185, 113] width 27 height 7
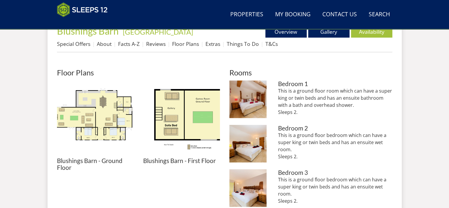
scroll to position [254, 0]
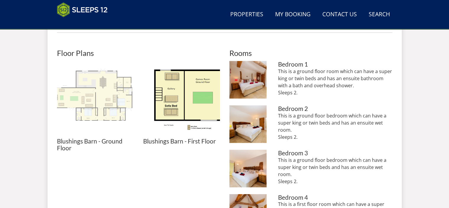
click at [107, 106] on img at bounding box center [95, 99] width 77 height 77
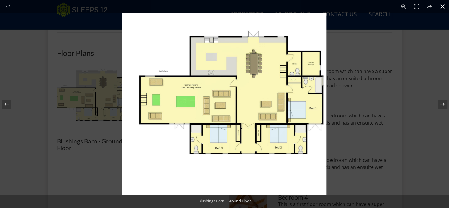
click at [445, 7] on button at bounding box center [442, 6] width 13 height 13
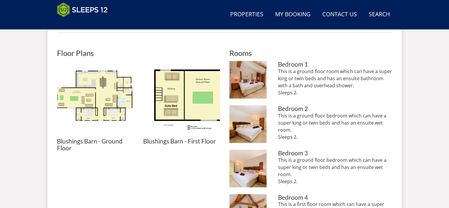
scroll to position [165, 0]
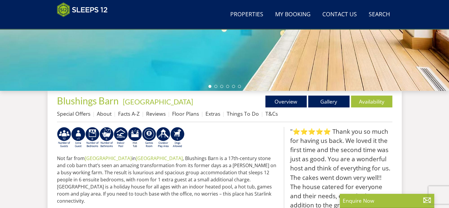
scroll to position [90, 0]
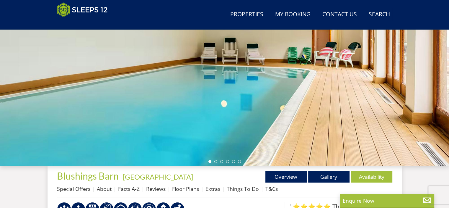
select select "11"
select select "6"
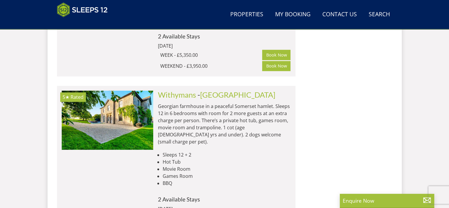
scroll to position [758, 0]
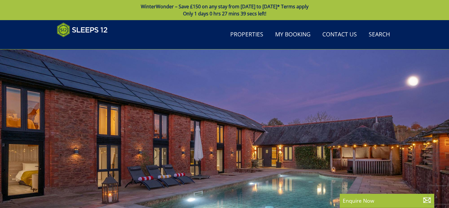
select select "11"
select select "6"
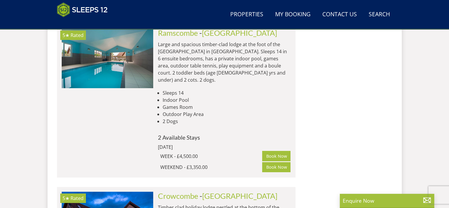
scroll to position [2174, 0]
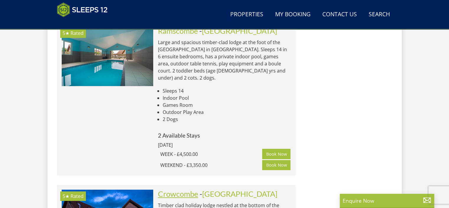
click at [169, 189] on link "Crowcombe" at bounding box center [178, 193] width 40 height 9
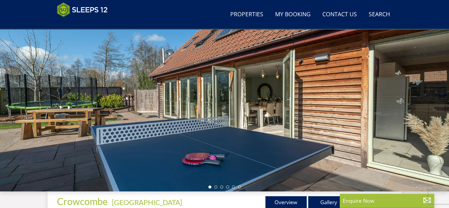
scroll to position [112, 0]
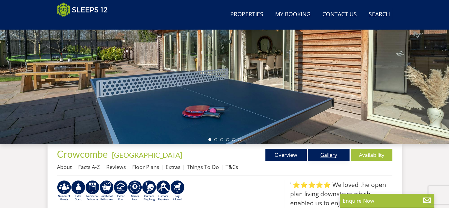
click at [325, 154] on link "Gallery" at bounding box center [328, 154] width 41 height 12
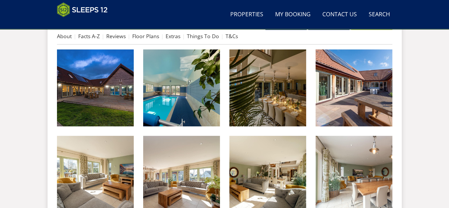
scroll to position [259, 0]
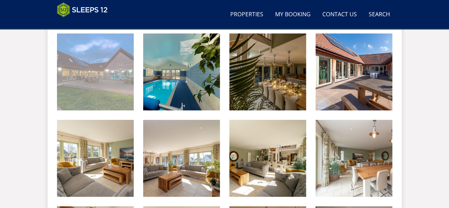
click at [110, 106] on img at bounding box center [95, 71] width 77 height 77
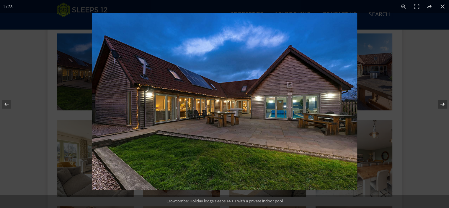
click at [444, 103] on button at bounding box center [438, 104] width 21 height 30
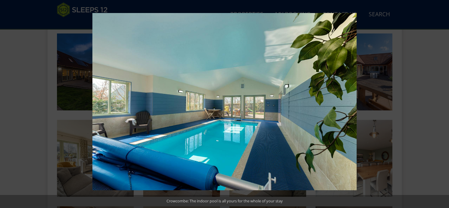
click at [444, 103] on button at bounding box center [438, 104] width 21 height 30
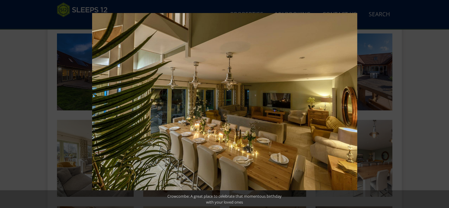
click at [444, 103] on button at bounding box center [438, 104] width 21 height 30
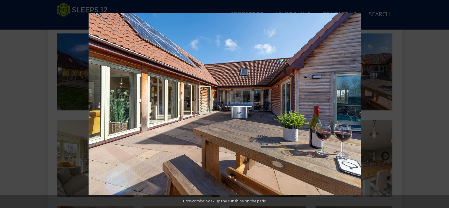
click at [444, 103] on button at bounding box center [438, 104] width 21 height 30
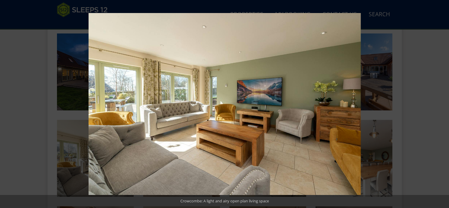
click at [444, 103] on button at bounding box center [438, 104] width 21 height 30
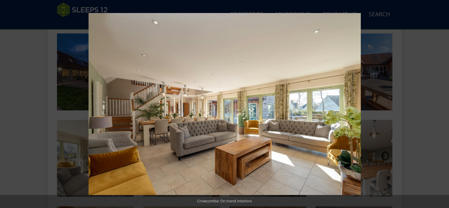
click at [444, 103] on button at bounding box center [438, 104] width 21 height 30
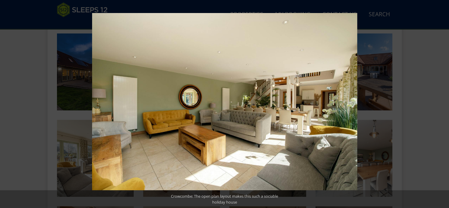
click at [444, 103] on button at bounding box center [438, 104] width 21 height 30
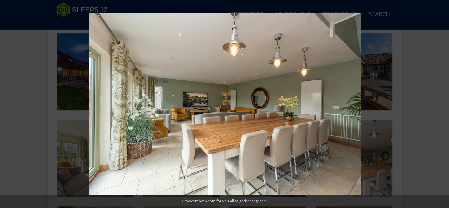
click at [444, 103] on button at bounding box center [438, 104] width 21 height 30
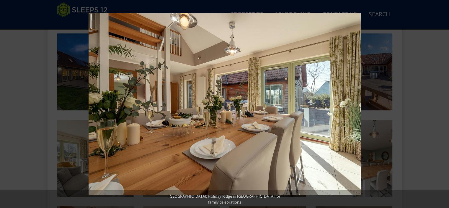
click at [444, 103] on button at bounding box center [438, 104] width 21 height 30
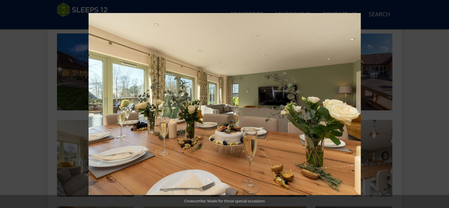
click at [444, 103] on button at bounding box center [438, 104] width 21 height 30
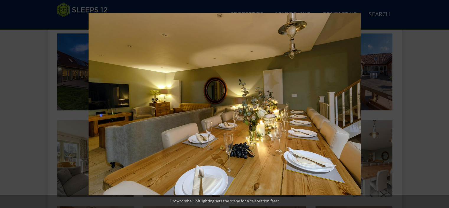
click at [444, 103] on button at bounding box center [438, 104] width 21 height 30
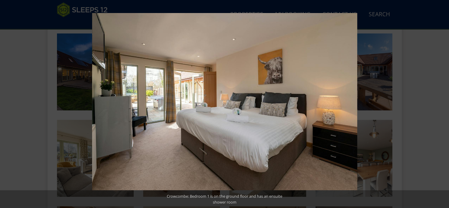
click at [444, 103] on button at bounding box center [438, 104] width 21 height 30
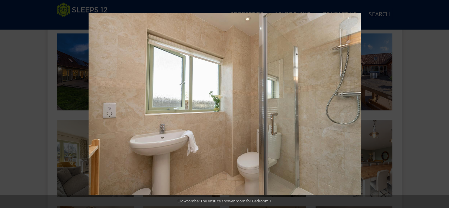
click at [444, 103] on button at bounding box center [438, 104] width 21 height 30
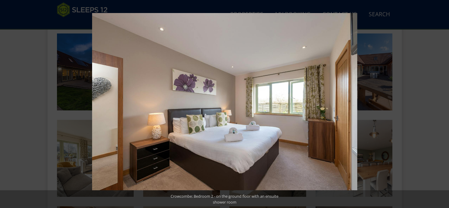
click at [444, 103] on button at bounding box center [438, 104] width 21 height 30
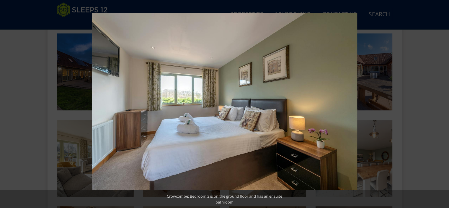
click at [444, 103] on button at bounding box center [438, 104] width 21 height 30
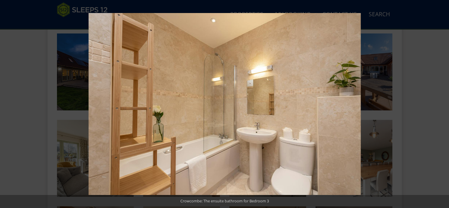
click at [444, 103] on button at bounding box center [438, 104] width 21 height 30
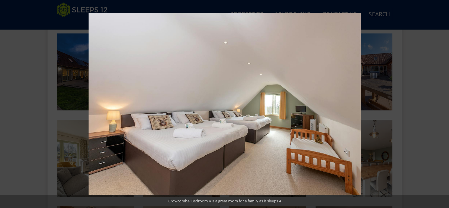
click at [444, 103] on button at bounding box center [438, 104] width 21 height 30
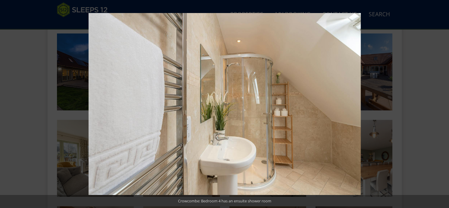
click at [444, 103] on button at bounding box center [438, 104] width 21 height 30
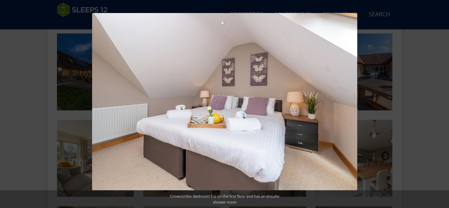
click at [444, 103] on button at bounding box center [438, 104] width 21 height 30
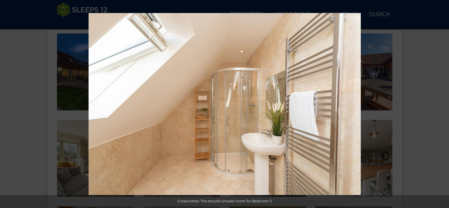
click at [444, 103] on button at bounding box center [438, 104] width 21 height 30
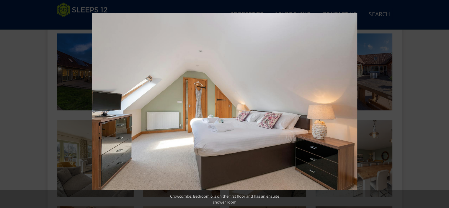
click at [444, 103] on button at bounding box center [438, 104] width 21 height 30
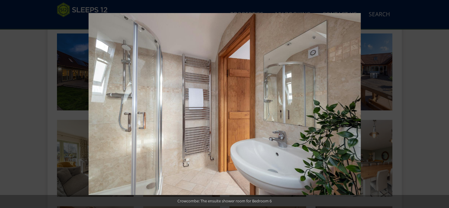
click at [444, 103] on button at bounding box center [438, 104] width 21 height 30
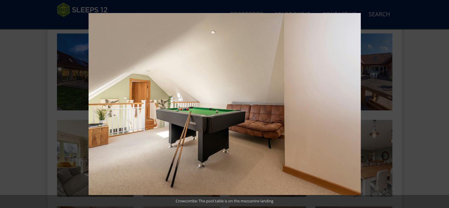
click at [444, 103] on button at bounding box center [438, 104] width 21 height 30
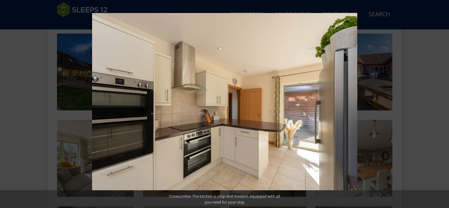
click at [444, 103] on button at bounding box center [438, 104] width 21 height 30
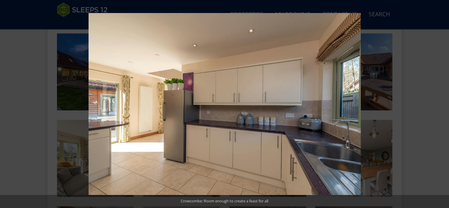
click at [444, 103] on button at bounding box center [438, 104] width 21 height 30
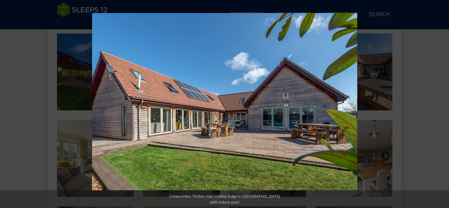
click at [444, 103] on button at bounding box center [438, 104] width 21 height 30
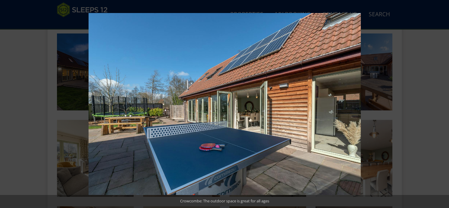
click at [444, 103] on button at bounding box center [438, 104] width 21 height 30
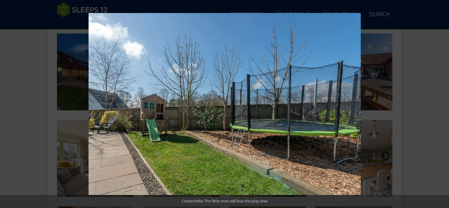
click at [444, 103] on button at bounding box center [438, 104] width 21 height 30
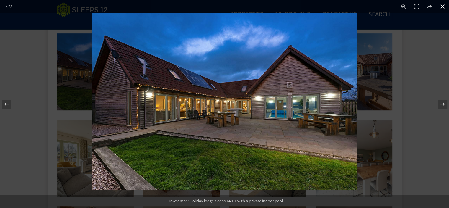
click at [443, 6] on button at bounding box center [442, 6] width 13 height 13
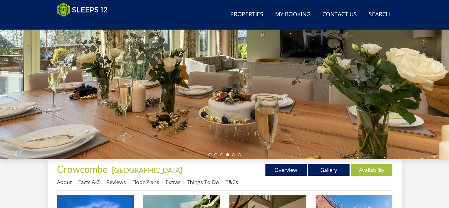
scroll to position [13, 0]
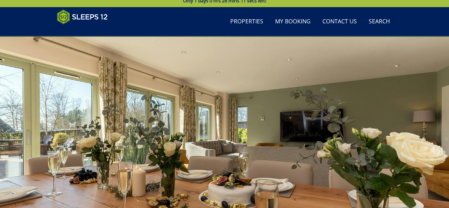
scroll to position [112, 0]
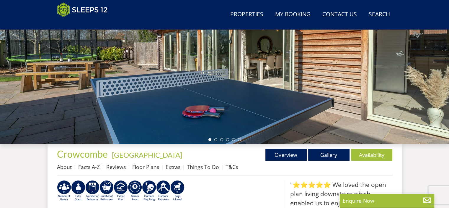
select select "11"
select select "6"
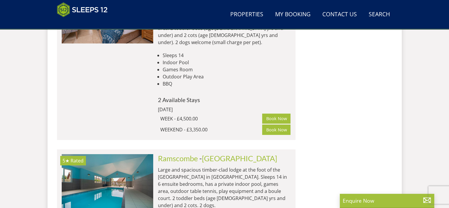
scroll to position [2044, 0]
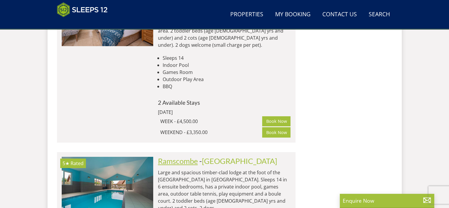
click at [178, 156] on link "Ramscombe" at bounding box center [178, 160] width 40 height 9
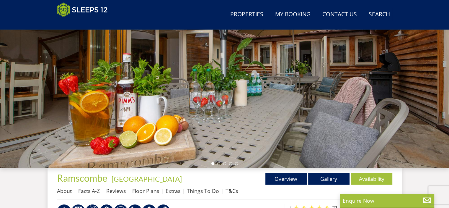
scroll to position [104, 0]
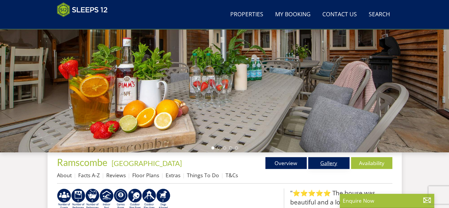
click at [328, 163] on link "Gallery" at bounding box center [328, 163] width 41 height 12
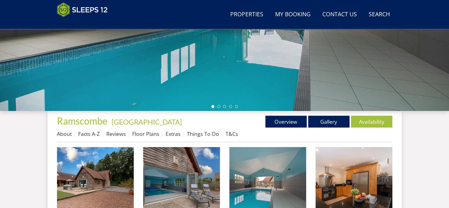
scroll to position [169, 0]
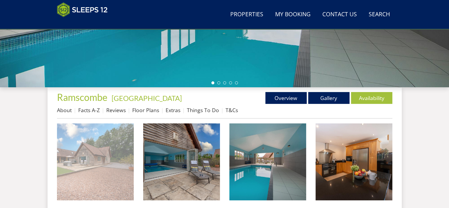
click at [98, 164] on img at bounding box center [95, 161] width 77 height 77
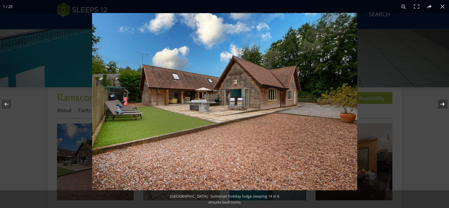
click at [444, 104] on button at bounding box center [438, 104] width 21 height 30
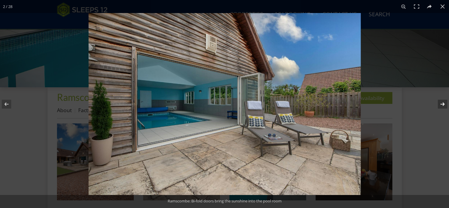
click at [444, 106] on button at bounding box center [438, 104] width 21 height 30
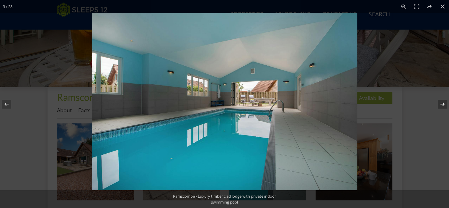
click at [444, 106] on button at bounding box center [438, 104] width 21 height 30
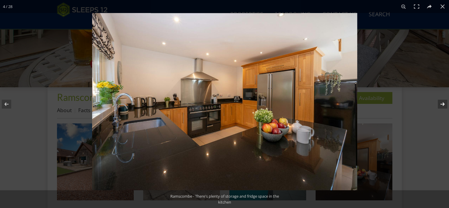
click at [444, 106] on button at bounding box center [438, 104] width 21 height 30
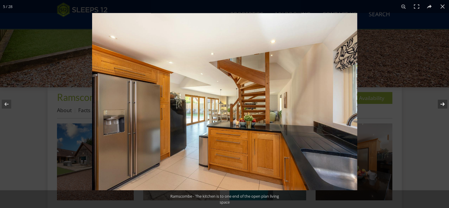
click at [444, 106] on button at bounding box center [438, 104] width 21 height 30
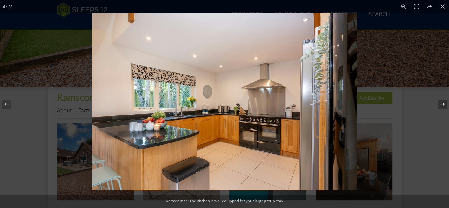
click at [444, 106] on button at bounding box center [438, 104] width 21 height 30
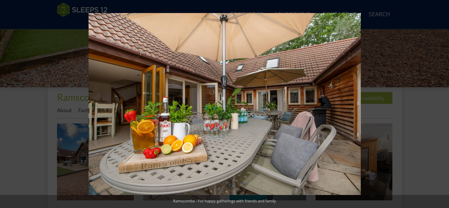
click at [444, 106] on button at bounding box center [438, 104] width 21 height 30
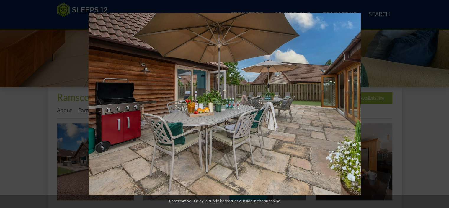
click at [444, 106] on button at bounding box center [438, 104] width 21 height 30
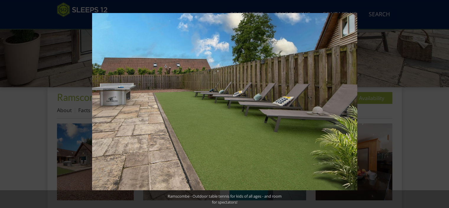
click at [444, 106] on button at bounding box center [438, 104] width 21 height 30
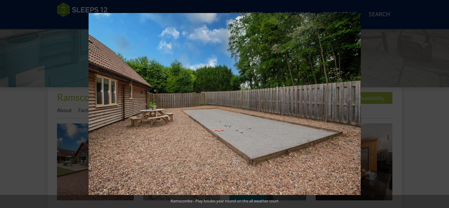
click at [444, 106] on button at bounding box center [438, 104] width 21 height 30
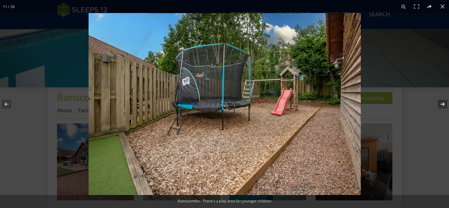
click at [441, 105] on button at bounding box center [438, 104] width 21 height 30
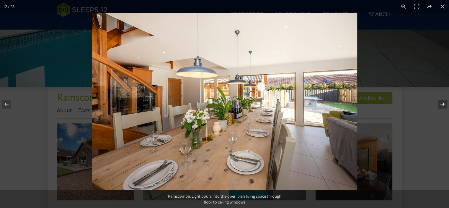
click at [441, 105] on button at bounding box center [438, 104] width 21 height 30
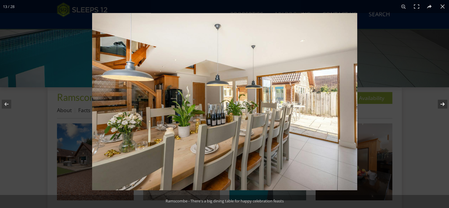
click at [441, 105] on button at bounding box center [438, 104] width 21 height 30
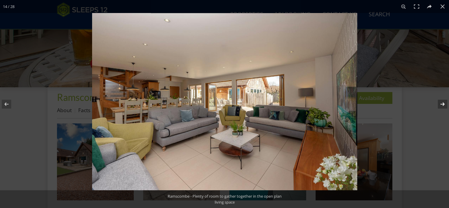
click at [441, 105] on button at bounding box center [438, 104] width 21 height 30
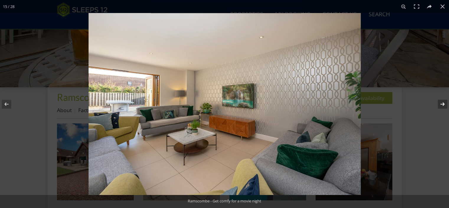
click at [441, 105] on button at bounding box center [438, 104] width 21 height 30
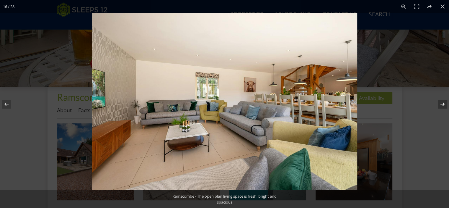
click at [441, 105] on button at bounding box center [438, 104] width 21 height 30
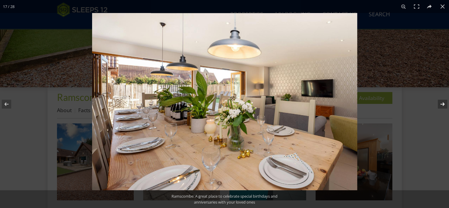
click at [441, 105] on button at bounding box center [438, 104] width 21 height 30
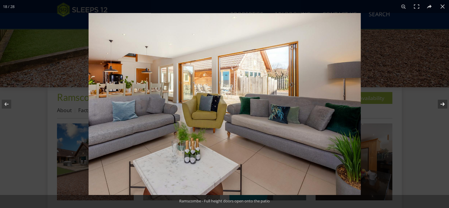
click at [441, 105] on button at bounding box center [438, 104] width 21 height 30
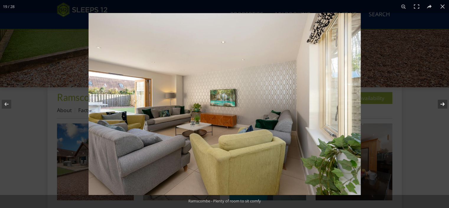
click at [441, 105] on button at bounding box center [438, 104] width 21 height 30
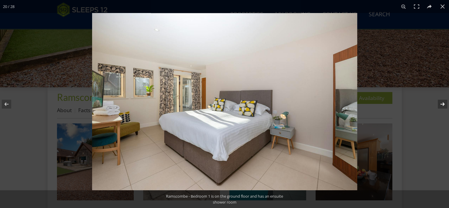
click at [441, 105] on button at bounding box center [438, 104] width 21 height 30
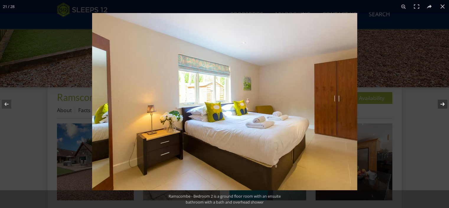
click at [441, 105] on button at bounding box center [438, 104] width 21 height 30
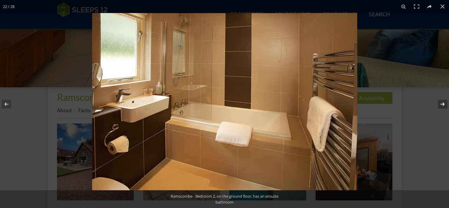
click at [441, 105] on button at bounding box center [438, 104] width 21 height 30
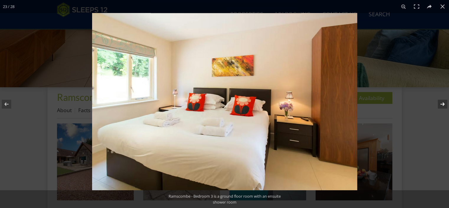
click at [441, 105] on button at bounding box center [438, 104] width 21 height 30
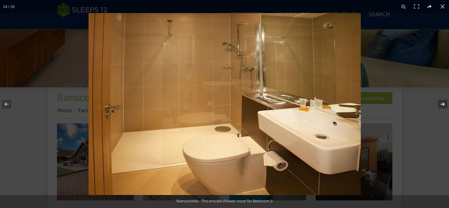
click at [441, 105] on button at bounding box center [438, 104] width 21 height 30
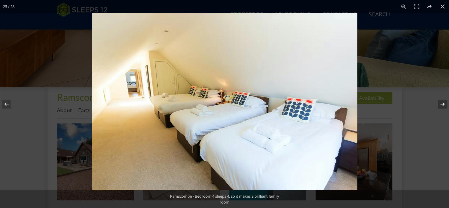
click at [441, 105] on button at bounding box center [438, 104] width 21 height 30
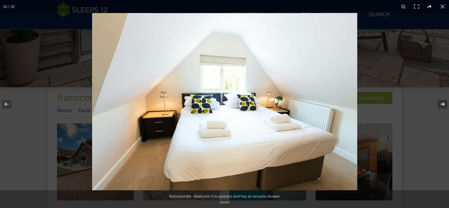
click at [441, 105] on button at bounding box center [438, 104] width 21 height 30
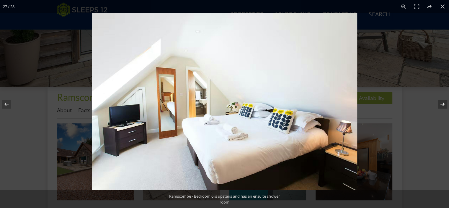
click at [441, 105] on button at bounding box center [438, 104] width 21 height 30
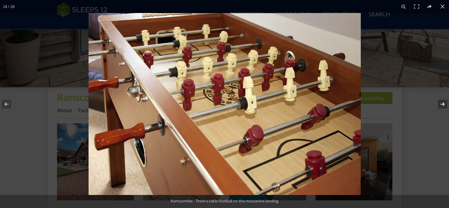
click at [441, 105] on button at bounding box center [438, 104] width 21 height 30
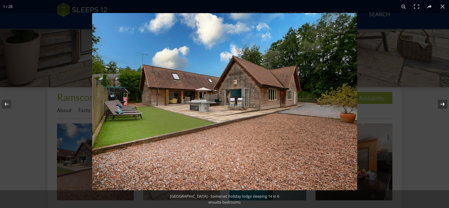
click at [441, 105] on button at bounding box center [438, 104] width 21 height 30
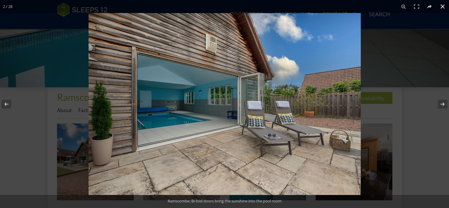
click at [444, 6] on button at bounding box center [442, 6] width 13 height 13
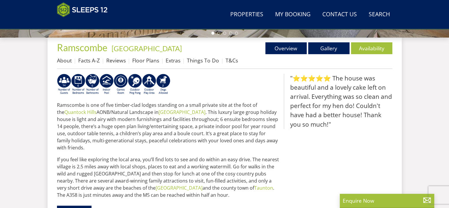
scroll to position [222, 0]
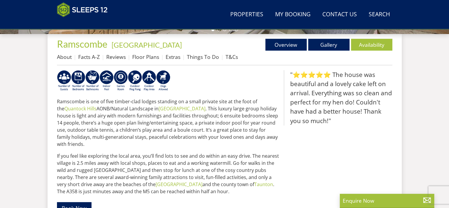
select select "11"
select select "6"
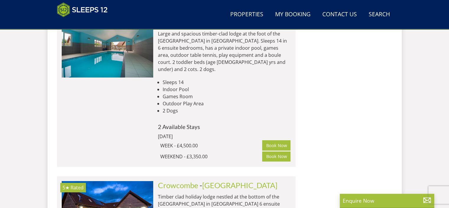
scroll to position [2186, 0]
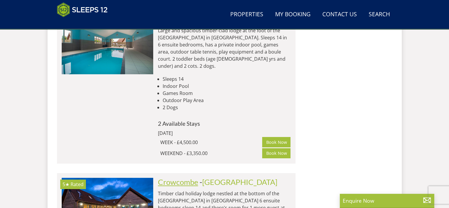
click at [173, 177] on link "Crowcombe" at bounding box center [178, 181] width 40 height 9
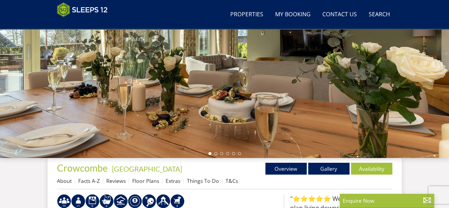
scroll to position [122, 0]
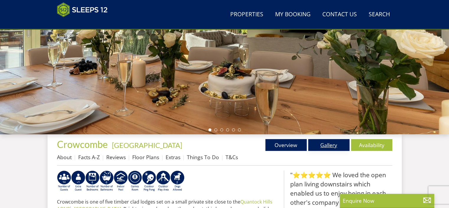
click at [331, 144] on link "Gallery" at bounding box center [328, 145] width 41 height 12
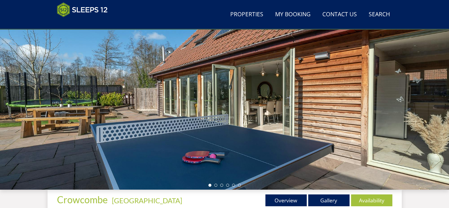
scroll to position [79, 0]
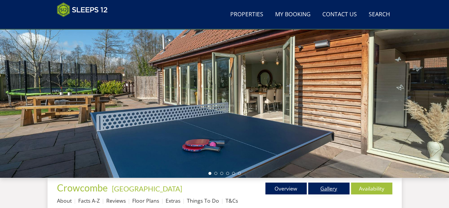
click at [325, 188] on link "Gallery" at bounding box center [328, 188] width 41 height 12
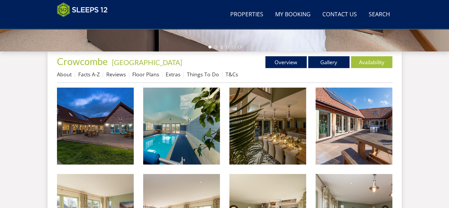
scroll to position [228, 0]
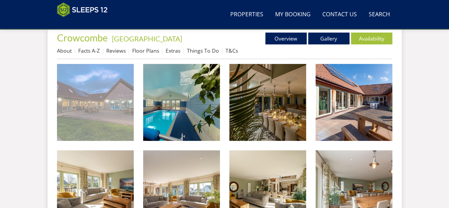
click at [84, 117] on img at bounding box center [95, 102] width 77 height 77
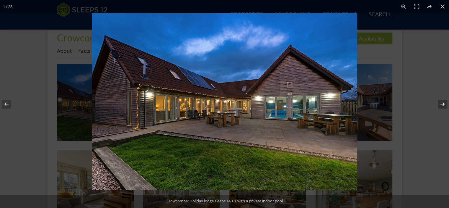
click at [441, 106] on button at bounding box center [438, 104] width 21 height 30
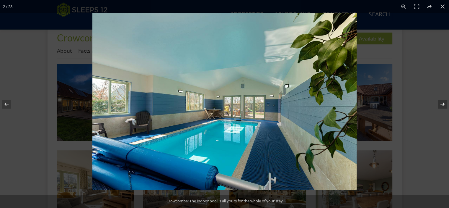
click at [441, 106] on button at bounding box center [438, 104] width 21 height 30
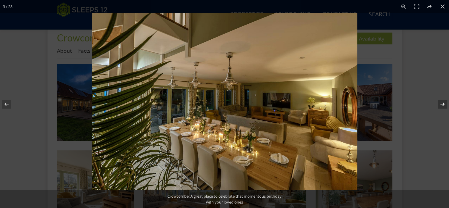
click at [441, 106] on button at bounding box center [438, 104] width 21 height 30
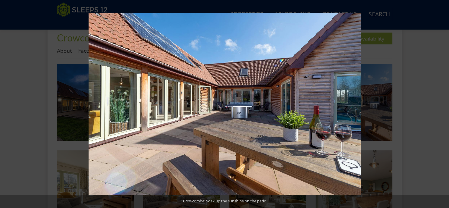
click at [441, 106] on button at bounding box center [438, 104] width 21 height 30
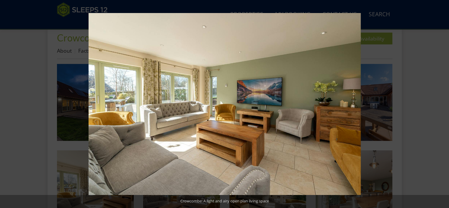
click at [441, 106] on button at bounding box center [438, 104] width 21 height 30
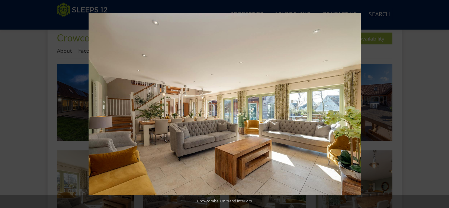
click at [441, 106] on button at bounding box center [438, 104] width 21 height 30
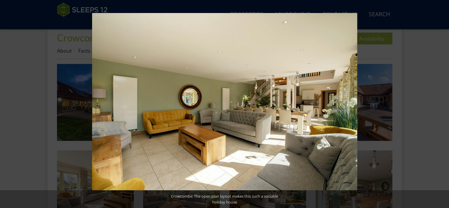
click at [441, 106] on button at bounding box center [438, 104] width 21 height 30
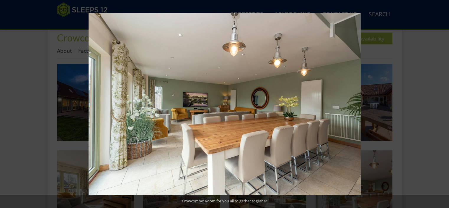
click at [441, 106] on button at bounding box center [438, 104] width 21 height 30
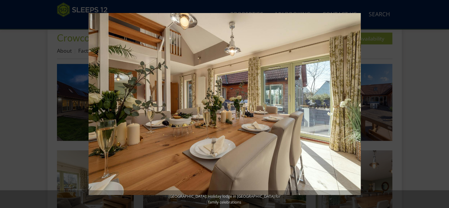
click at [441, 106] on button at bounding box center [438, 104] width 21 height 30
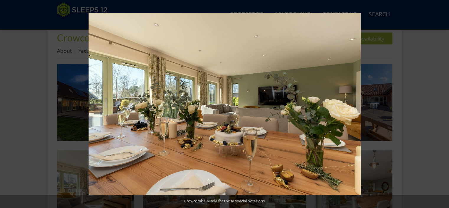
click at [441, 106] on button at bounding box center [438, 104] width 21 height 30
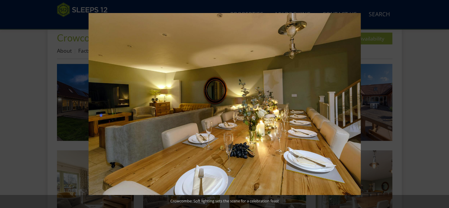
click at [441, 106] on button at bounding box center [438, 104] width 21 height 30
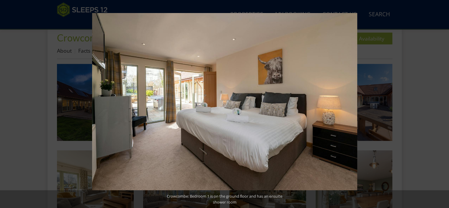
click at [441, 106] on button at bounding box center [438, 104] width 21 height 30
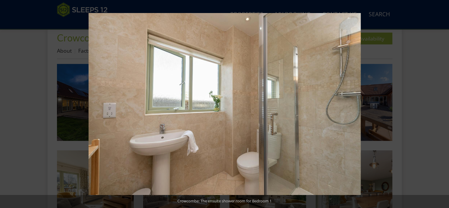
click at [441, 106] on button at bounding box center [438, 104] width 21 height 30
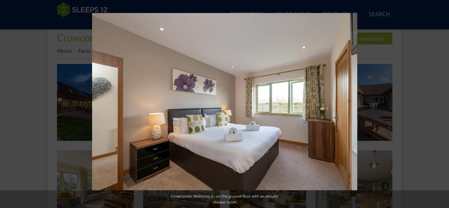
click at [441, 106] on button at bounding box center [438, 104] width 21 height 30
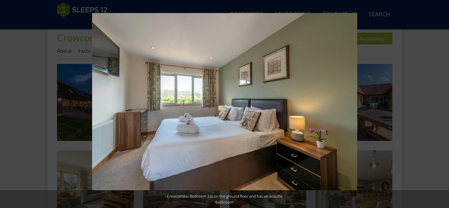
click at [441, 106] on button at bounding box center [438, 104] width 21 height 30
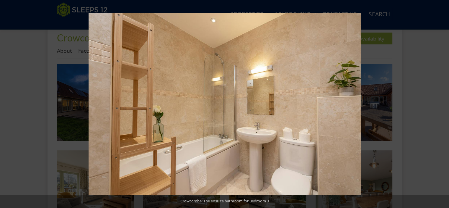
click at [441, 106] on button at bounding box center [438, 104] width 21 height 30
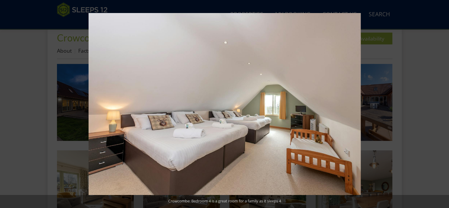
click at [441, 106] on button at bounding box center [438, 104] width 21 height 30
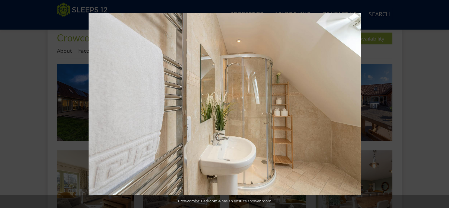
click at [441, 106] on button at bounding box center [438, 104] width 21 height 30
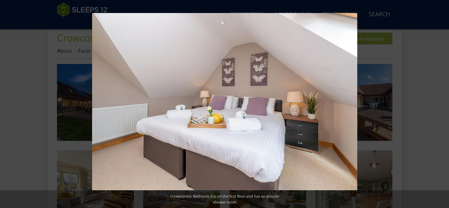
click at [441, 106] on button at bounding box center [438, 104] width 21 height 30
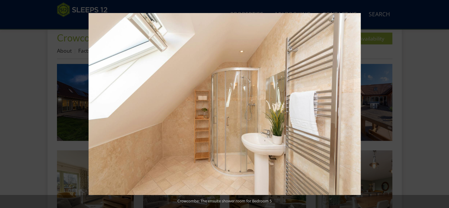
click at [441, 106] on button at bounding box center [438, 104] width 21 height 30
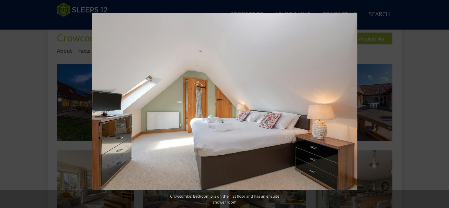
click at [441, 106] on button at bounding box center [438, 104] width 21 height 30
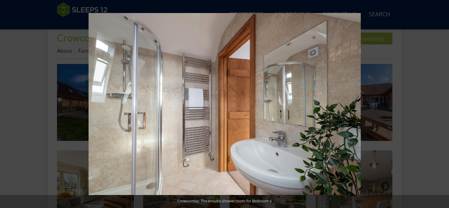
click at [441, 106] on button at bounding box center [438, 104] width 21 height 30
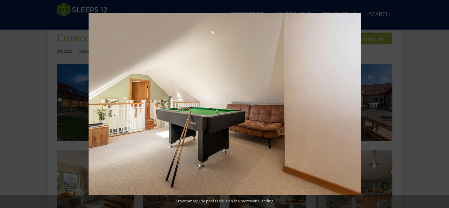
click at [441, 106] on button at bounding box center [438, 104] width 21 height 30
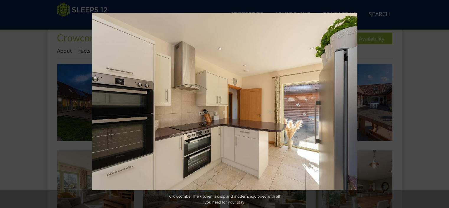
click at [441, 106] on button at bounding box center [438, 104] width 21 height 30
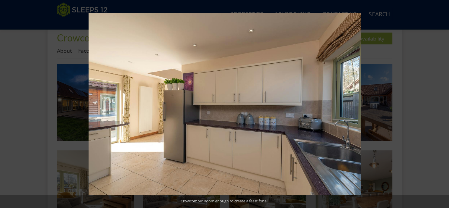
click at [441, 106] on button at bounding box center [438, 104] width 21 height 30
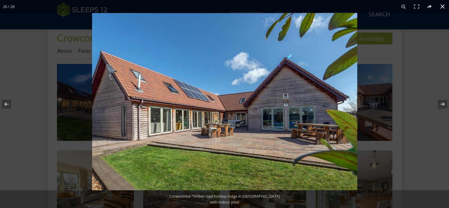
click at [443, 8] on button at bounding box center [442, 6] width 13 height 13
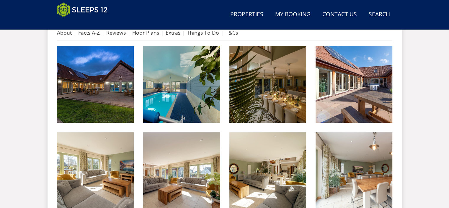
scroll to position [245, 0]
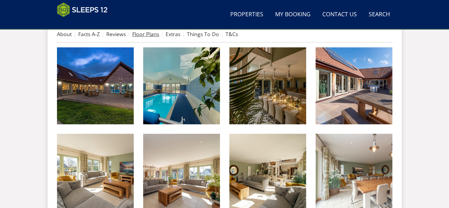
click at [143, 34] on link "Floor Plans" at bounding box center [145, 33] width 27 height 7
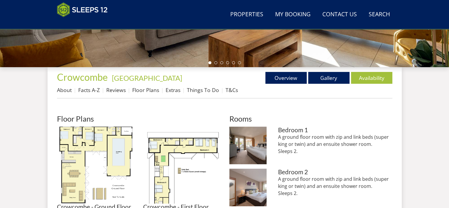
scroll to position [192, 0]
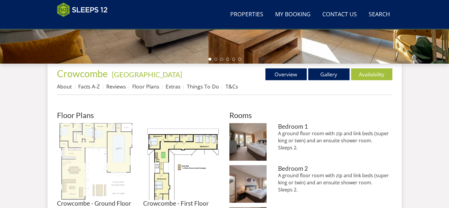
click at [119, 161] on img at bounding box center [95, 161] width 77 height 77
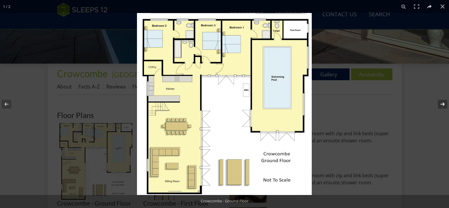
click at [440, 106] on button at bounding box center [438, 104] width 21 height 30
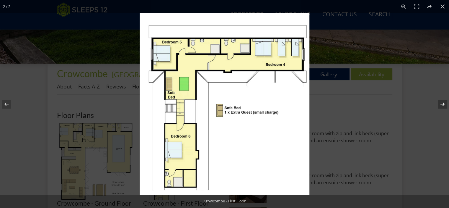
click at [441, 102] on button at bounding box center [438, 104] width 21 height 30
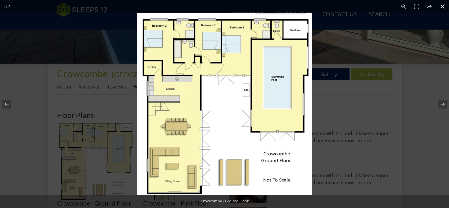
click at [441, 6] on button at bounding box center [442, 6] width 13 height 13
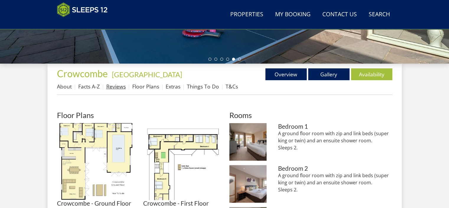
click at [112, 88] on link "Reviews" at bounding box center [115, 86] width 19 height 7
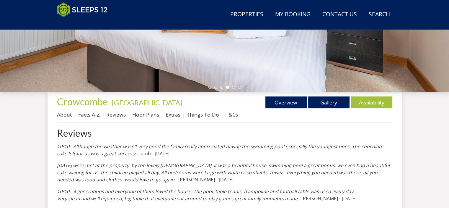
scroll to position [163, 0]
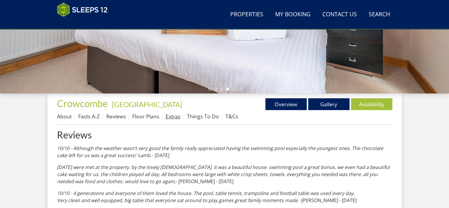
click at [170, 115] on link "Extras" at bounding box center [173, 115] width 15 height 7
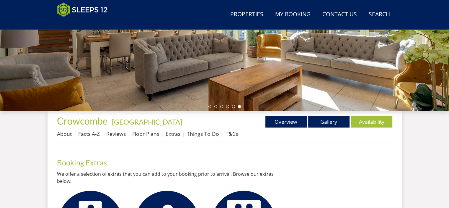
scroll to position [153, 0]
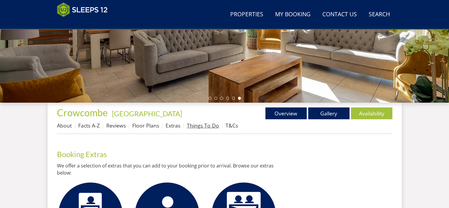
click at [198, 124] on link "Things To Do" at bounding box center [203, 125] width 32 height 7
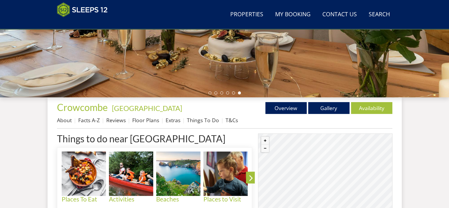
scroll to position [171, 0]
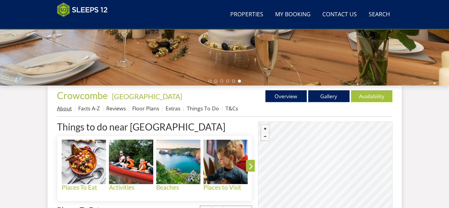
click at [67, 109] on link "About" at bounding box center [64, 107] width 15 height 7
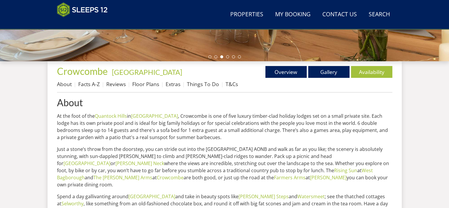
scroll to position [198, 0]
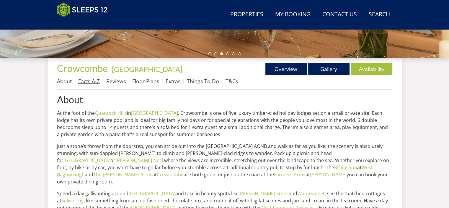
click at [94, 82] on link "Facts A-Z" at bounding box center [89, 80] width 22 height 7
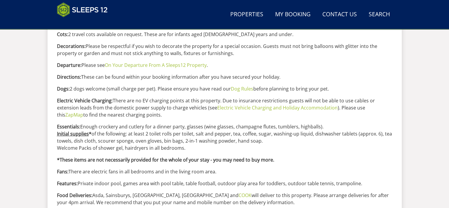
scroll to position [394, 0]
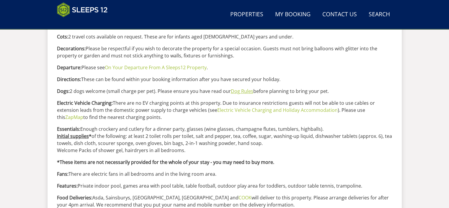
click at [245, 92] on link "Dog Rules" at bounding box center [242, 91] width 22 height 6
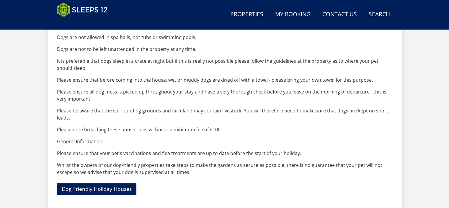
scroll to position [312, 0]
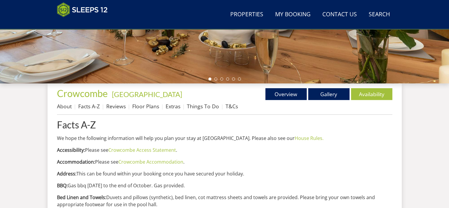
scroll to position [175, 0]
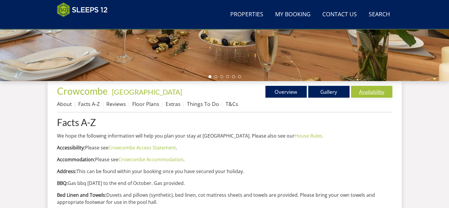
click at [368, 91] on link "Availability" at bounding box center [371, 92] width 41 height 12
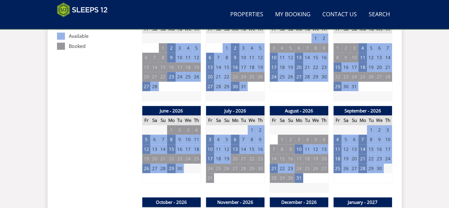
scroll to position [374, 0]
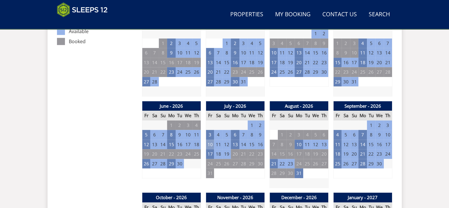
click at [213, 143] on td "10" at bounding box center [210, 144] width 8 height 10
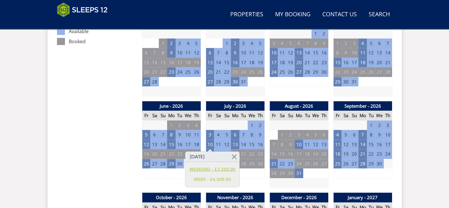
click at [222, 169] on link "WEEKEND - £3,350.00" at bounding box center [212, 169] width 46 height 6
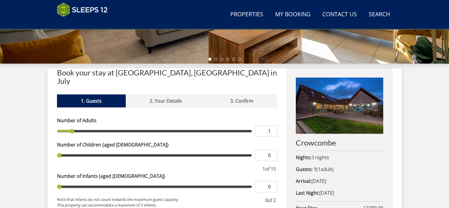
scroll to position [204, 0]
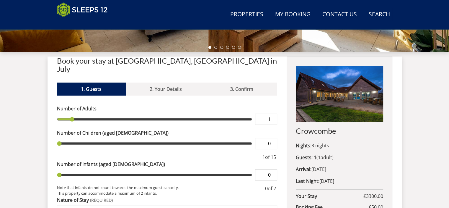
type input "2"
type input "3"
type input "4"
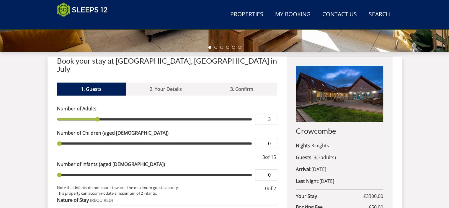
type input "4"
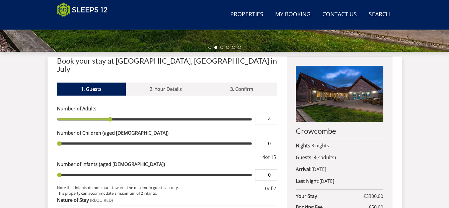
type input "5"
type input "6"
type input "7"
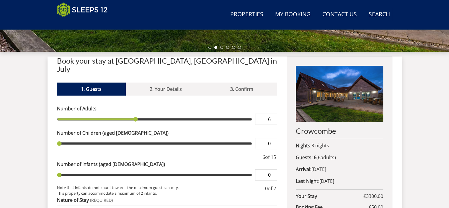
type input "7"
type input "8"
type input "9"
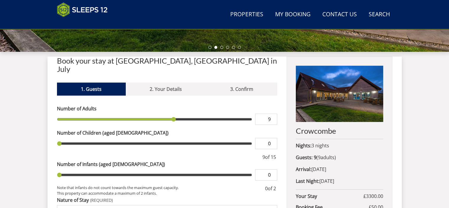
type input "10"
type input "11"
drag, startPoint x: 73, startPoint y: 110, endPoint x: 193, endPoint y: 105, distance: 120.3
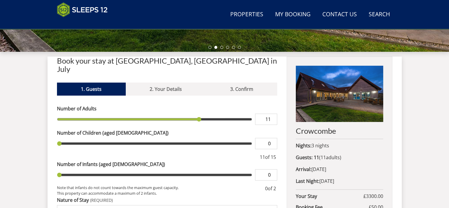
type input "11"
click at [193, 113] on input "range" at bounding box center [154, 118] width 195 height 11
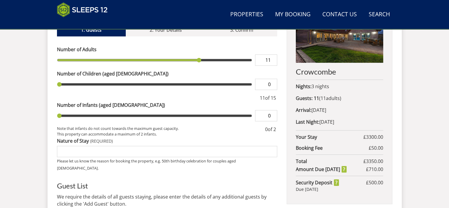
scroll to position [275, 0]
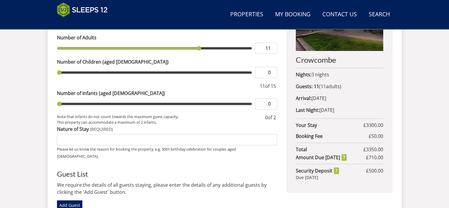
click at [122, 134] on input "Nature of Stay" at bounding box center [167, 139] width 220 height 11
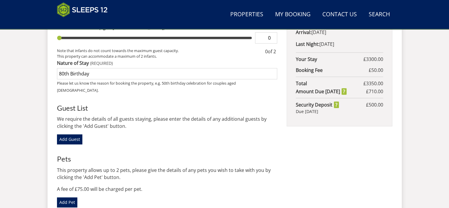
scroll to position [346, 0]
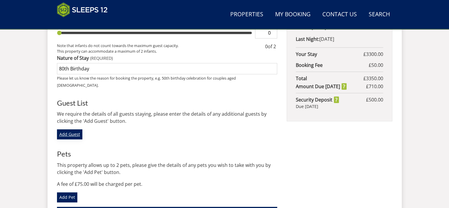
type input "80th Birthday"
click at [66, 129] on link "Add Guest" at bounding box center [69, 134] width 25 height 10
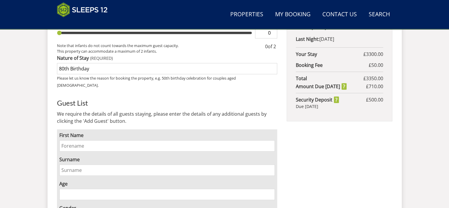
click at [99, 140] on input "First Name" at bounding box center [167, 145] width 216 height 11
type input "Paul"
type input "Carroll"
click at [97, 188] on input "Age" at bounding box center [167, 193] width 216 height 11
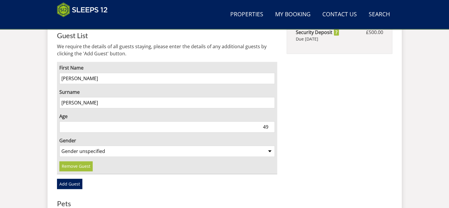
scroll to position [425, 0]
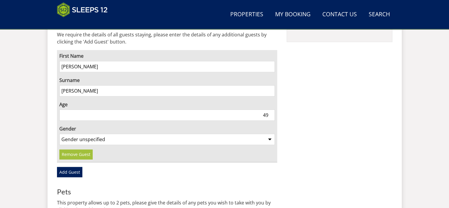
type input "49"
click at [269, 133] on select "Gender unspecified Gender male Gender female" at bounding box center [167, 138] width 216 height 11
select select "gender_male"
click at [59, 133] on select "Gender unspecified Gender male Gender female" at bounding box center [167, 138] width 216 height 11
click at [71, 166] on link "Add Guest" at bounding box center [69, 171] width 25 height 10
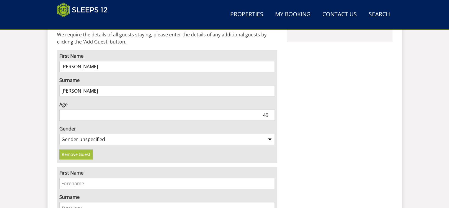
click at [113, 177] on input "First Name" at bounding box center [167, 182] width 216 height 11
type input "Tracy"
click at [109, 202] on input "Surname" at bounding box center [167, 207] width 216 height 11
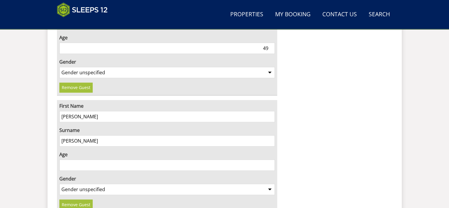
scroll to position [504, 0]
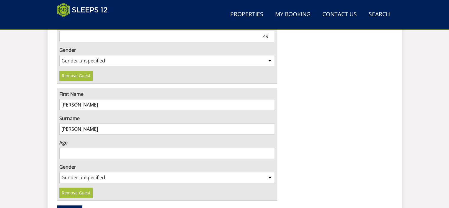
type input "Carroll"
click at [78, 147] on input "Age" at bounding box center [167, 152] width 216 height 11
click at [61, 147] on input "Age" at bounding box center [167, 152] width 216 height 11
type input "48"
click at [270, 171] on select "Gender unspecified Gender male Gender female" at bounding box center [167, 176] width 216 height 11
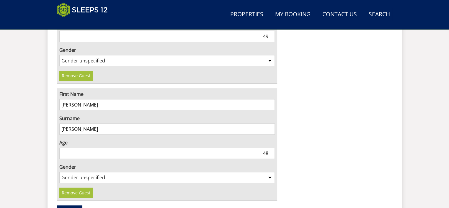
select select "gender_female"
click at [59, 171] on select "Gender unspecified Gender male Gender female" at bounding box center [167, 176] width 216 height 11
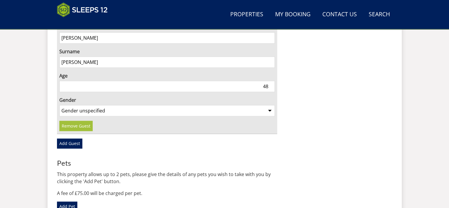
scroll to position [586, 0]
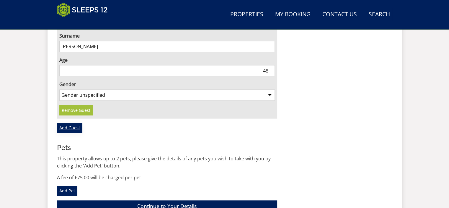
click at [72, 122] on link "Add Guest" at bounding box center [69, 127] width 25 height 10
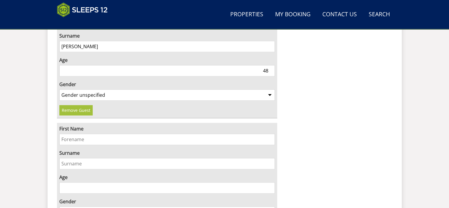
click at [86, 133] on input "First Name" at bounding box center [167, 138] width 216 height 11
type input "J"
type input "John"
click at [89, 158] on input "Surname" at bounding box center [167, 163] width 216 height 11
type input "Carroll"
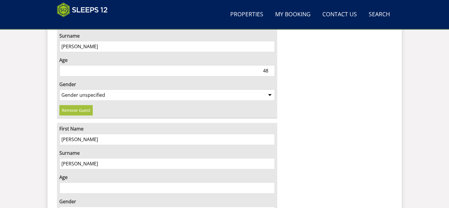
click at [90, 182] on input "Age" at bounding box center [167, 187] width 216 height 11
type input "80"
click at [270, 206] on select "Gender unspecified Gender male Gender female" at bounding box center [167, 211] width 216 height 11
select select "gender_male"
click at [59, 206] on select "Gender unspecified Gender male Gender female" at bounding box center [167, 211] width 216 height 11
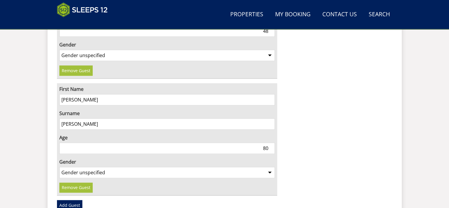
scroll to position [645, 0]
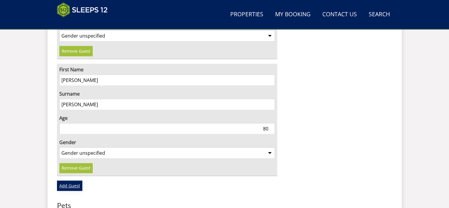
click at [72, 180] on link "Add Guest" at bounding box center [69, 185] width 25 height 10
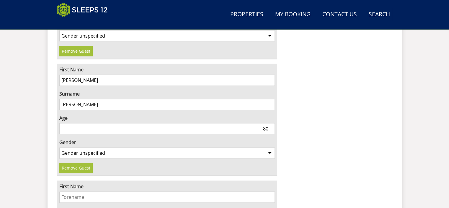
click at [140, 191] on input "First Name" at bounding box center [167, 196] width 216 height 11
type input "Margaret"
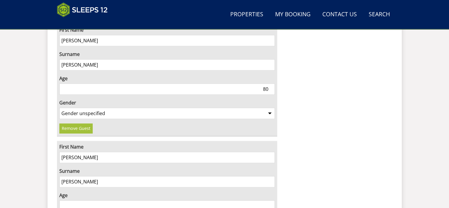
scroll to position [724, 0]
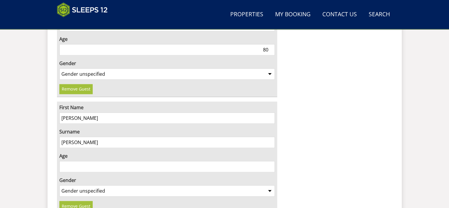
type input "Carroll"
click at [237, 161] on input "Age" at bounding box center [167, 166] width 216 height 11
type input "79"
click at [273, 185] on select "Gender unspecified Gender male Gender female" at bounding box center [167, 190] width 216 height 11
select select "gender_female"
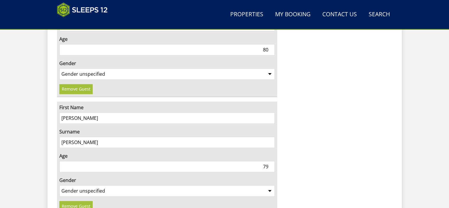
click at [59, 185] on select "Gender unspecified Gender male Gender female" at bounding box center [167, 190] width 216 height 11
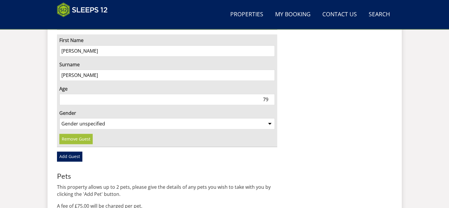
scroll to position [795, 0]
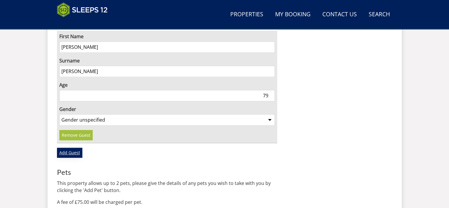
click at [75, 147] on link "Add Guest" at bounding box center [69, 152] width 25 height 10
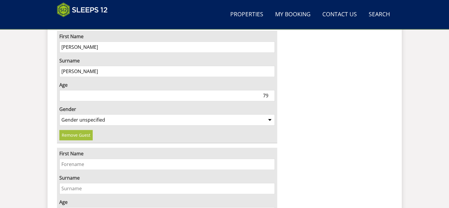
click at [98, 158] on input "First Name" at bounding box center [167, 163] width 216 height 11
type input "Bradley"
type input "Carroll"
click at [134, 207] on input "Age" at bounding box center [167, 212] width 216 height 11
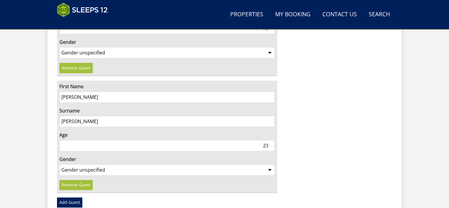
scroll to position [893, 0]
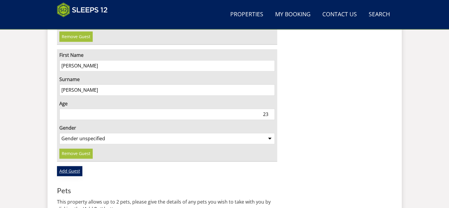
type input "23"
click at [67, 166] on link "Add Guest" at bounding box center [69, 171] width 25 height 10
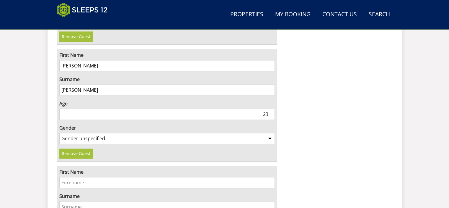
click at [98, 177] on input "First Name" at bounding box center [167, 182] width 216 height 11
click at [271, 133] on select "Gender unspecified Gender male Gender female" at bounding box center [167, 138] width 216 height 11
select select "gender_male"
click at [59, 133] on select "Gender unspecified Gender male Gender female" at bounding box center [167, 138] width 216 height 11
click at [111, 177] on input "First Name" at bounding box center [167, 182] width 216 height 11
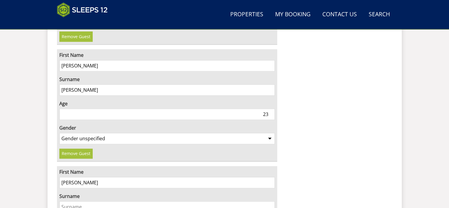
type input "Cathryn"
click at [212, 201] on input "Surname" at bounding box center [167, 206] width 216 height 11
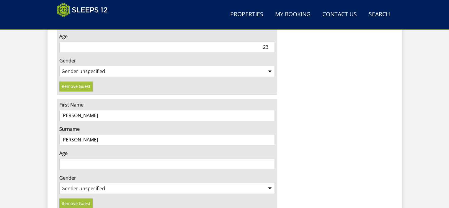
scroll to position [964, 0]
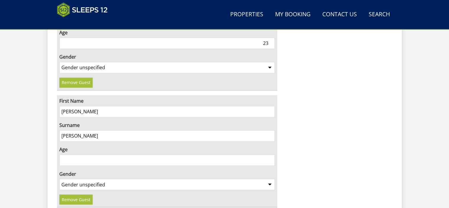
type input "Alexander"
click at [217, 154] on input "Age" at bounding box center [167, 159] width 216 height 11
type input "26"
click at [271, 178] on select "Gender unspecified Gender male Gender female" at bounding box center [167, 183] width 216 height 11
select select "gender_female"
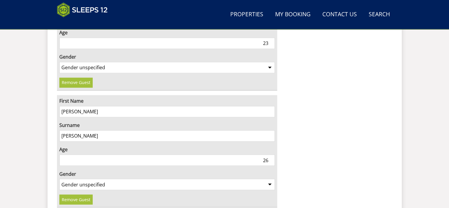
click at [59, 178] on select "Gender unspecified Gender male Gender female" at bounding box center [167, 183] width 216 height 11
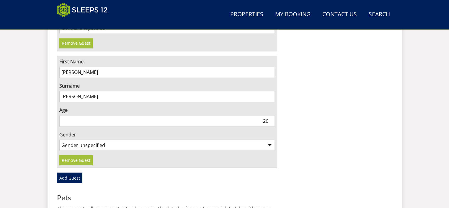
scroll to position [1027, 0]
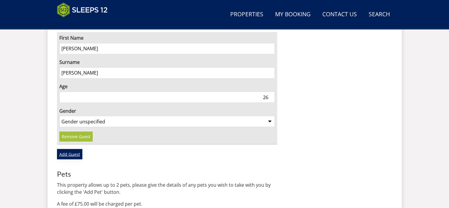
click at [63, 148] on link "Add Guest" at bounding box center [69, 153] width 25 height 10
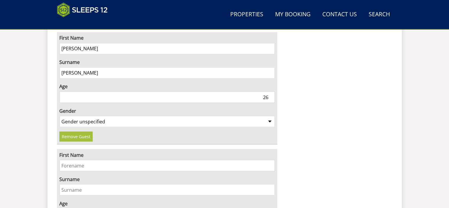
click at [86, 159] on input "First Name" at bounding box center [167, 164] width 216 height 11
type input "Daniel"
click at [89, 184] on input "Surname" at bounding box center [167, 189] width 216 height 11
type input "Carroll"
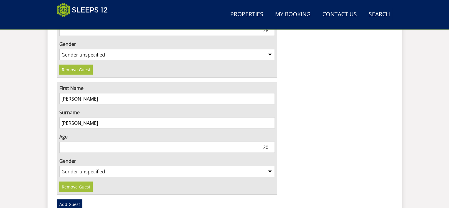
scroll to position [1102, 0]
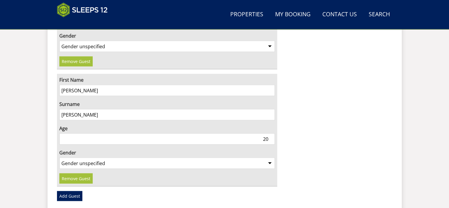
type input "20"
click at [177, 157] on select "Gender unspecified Gender male Gender female" at bounding box center [167, 162] width 216 height 11
select select "gender_male"
click at [59, 157] on select "Gender unspecified Gender male Gender female" at bounding box center [167, 162] width 216 height 11
click at [70, 190] on link "Add Guest" at bounding box center [69, 195] width 25 height 10
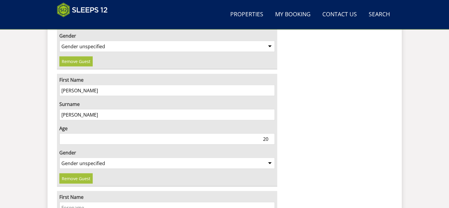
click at [111, 201] on input "First Name" at bounding box center [167, 206] width 216 height 11
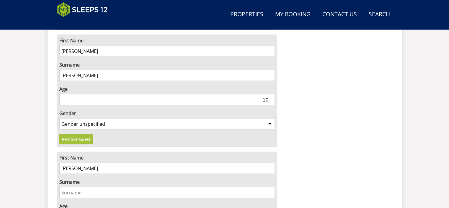
scroll to position [1164, 0]
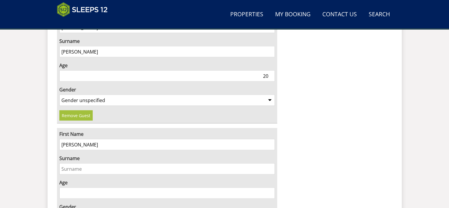
type input "Millie"
click at [195, 187] on input "Age" at bounding box center [167, 192] width 216 height 11
type input "21"
select select "gender_female"
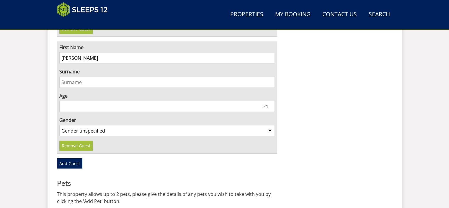
scroll to position [1255, 0]
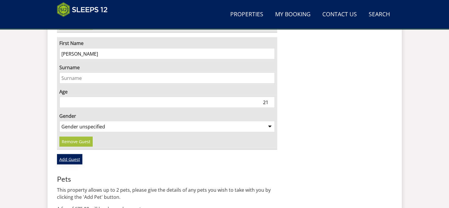
click at [69, 154] on link "Add Guest" at bounding box center [69, 159] width 25 height 10
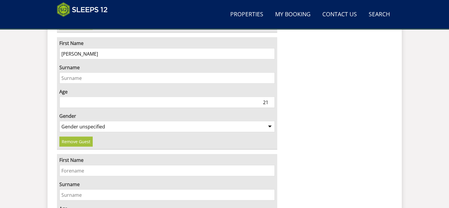
click at [92, 165] on input "First Name" at bounding box center [167, 170] width 216 height 11
type input "Terry"
click at [96, 189] on input "Surname" at bounding box center [167, 194] width 216 height 11
type input "C"
type input "Tullett"
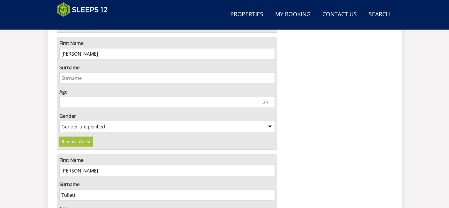
click at [132, 72] on input "Surname" at bounding box center [167, 77] width 216 height 11
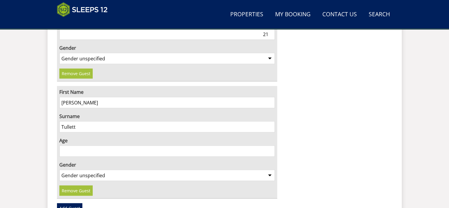
scroll to position [1326, 0]
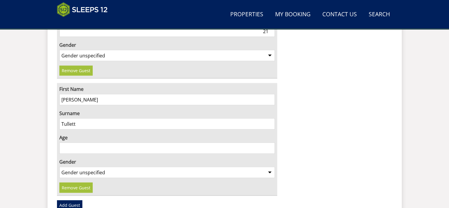
type input "Roberts"
click at [165, 166] on select "Gender unspecified Gender male Gender female" at bounding box center [167, 171] width 216 height 11
select select "gender_male"
click at [59, 166] on select "Gender unspecified Gender male Gender female" at bounding box center [167, 171] width 216 height 11
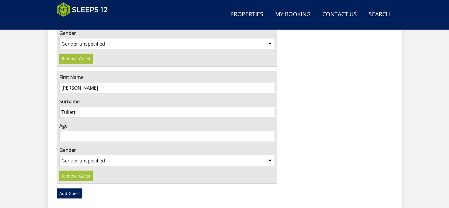
scroll to position [1357, 0]
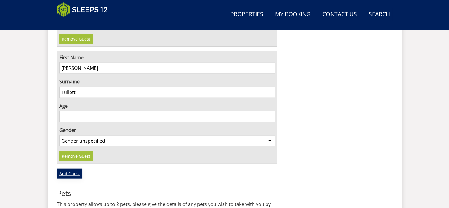
click at [68, 168] on link "Add Guest" at bounding box center [69, 173] width 25 height 10
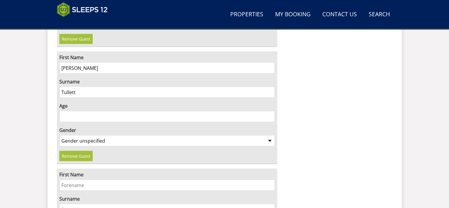
click at [92, 179] on input "First Name" at bounding box center [167, 184] width 216 height 11
type input "Sue"
click at [85, 203] on input "Surname" at bounding box center [167, 208] width 216 height 11
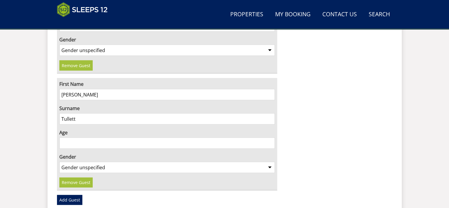
scroll to position [1455, 0]
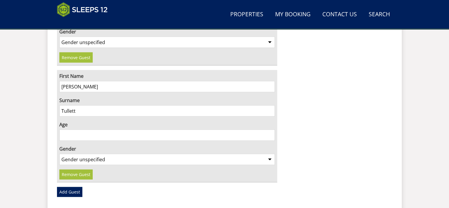
type input "Tullett"
click at [268, 153] on select "Gender unspecified Gender male Gender female" at bounding box center [167, 158] width 216 height 11
select select "gender_female"
click at [59, 153] on select "Gender unspecified Gender male Gender female" at bounding box center [167, 158] width 216 height 11
click at [66, 187] on link "Add Guest" at bounding box center [69, 192] width 25 height 10
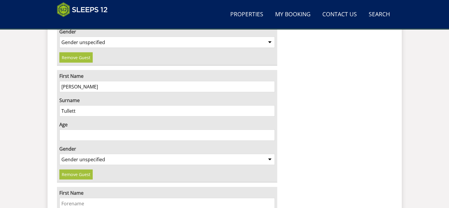
click at [98, 197] on input "First Name" at bounding box center [167, 202] width 216 height 11
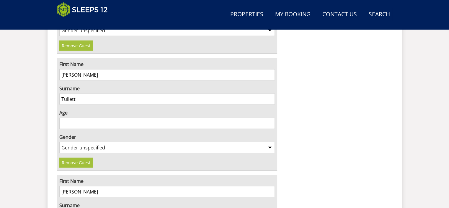
scroll to position [1511, 0]
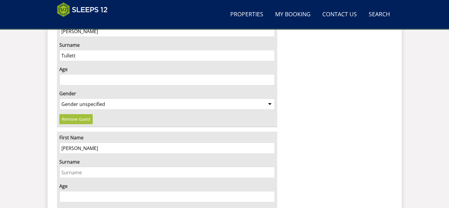
type input "Sally-Ann"
click at [96, 166] on input "Surname" at bounding box center [167, 171] width 216 height 11
type input "Cornish"
select select "gender_female"
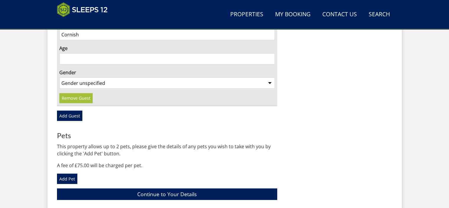
scroll to position [1660, 0]
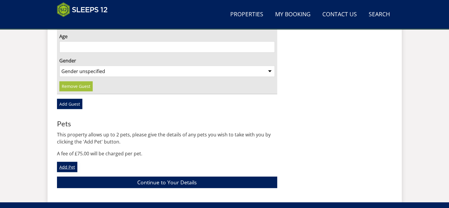
click at [68, 161] on link "Add Pet" at bounding box center [67, 166] width 20 height 10
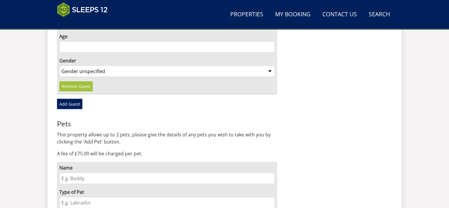
click at [97, 172] on input "Name" at bounding box center [167, 177] width 216 height 11
type input "Huxley"
click at [99, 197] on input "Type of Pet" at bounding box center [167, 202] width 216 height 11
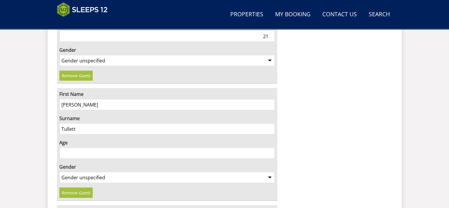
scroll to position [1340, 0]
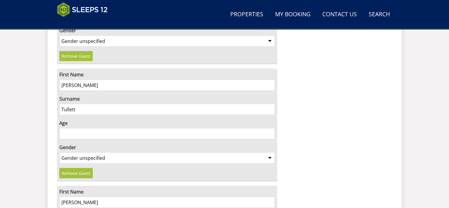
type input "Cocker spaniel"
click at [246, 128] on input "Age" at bounding box center [167, 133] width 216 height 11
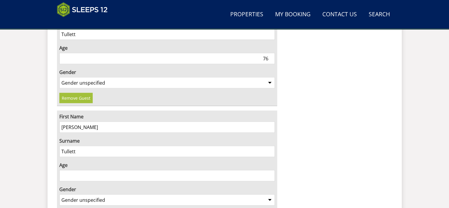
scroll to position [1427, 0]
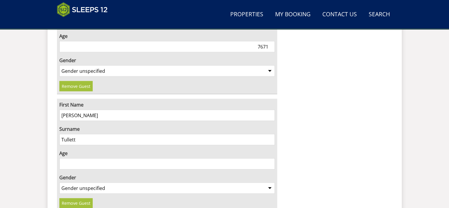
type input "7671"
drag, startPoint x: 249, startPoint y: 143, endPoint x: 255, endPoint y: 153, distance: 11.8
click at [255, 153] on div "First Name Sue Surname Tullett Age Gender Gender unspecified Gender male Gender…" at bounding box center [167, 155] width 220 height 112
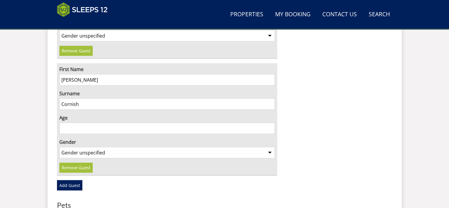
scroll to position [1554, 0]
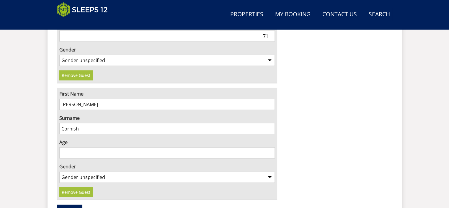
type input "71"
click at [248, 147] on input "Age" at bounding box center [167, 152] width 216 height 11
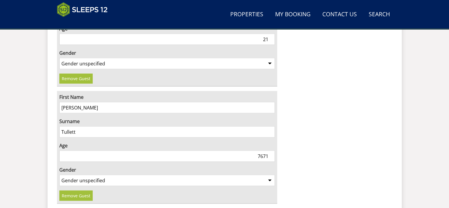
scroll to position [1319, 0]
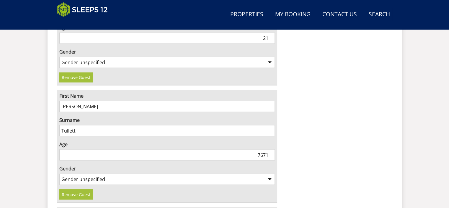
type input "53"
click at [268, 149] on input "7671" at bounding box center [167, 154] width 216 height 11
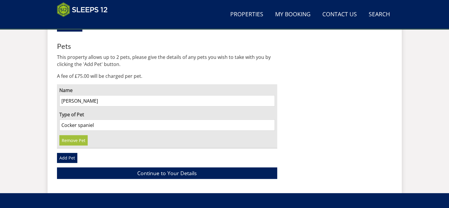
scroll to position [1740, 0]
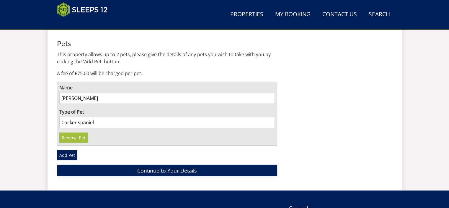
type input "76"
click at [165, 164] on link "Continue to Your Details" at bounding box center [167, 170] width 220 height 12
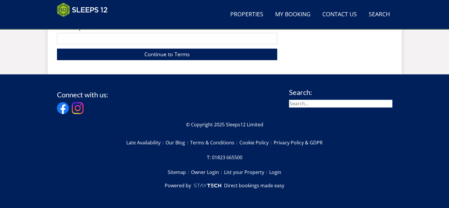
scroll to position [261, 0]
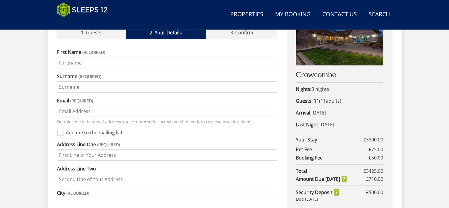
click at [100, 57] on input "First Name" at bounding box center [167, 62] width 220 height 11
type input "Paul"
type input "Carroll"
click at [115, 105] on input "Email" at bounding box center [167, 110] width 220 height 11
type input "Paul@bmvm.co.uk"
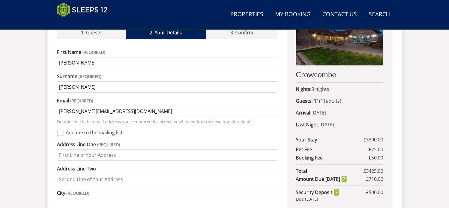
click at [112, 149] on input "Address Line One" at bounding box center [167, 154] width 220 height 11
type input "7 Anchor Way"
type input "North Fambridge"
type input "Chelmsford"
type input "CM3 6FY"
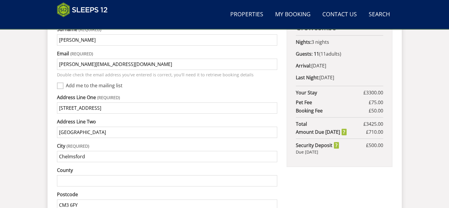
scroll to position [327, 0]
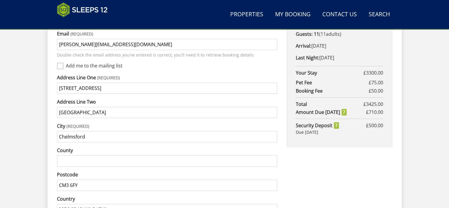
click at [159, 155] on input "County" at bounding box center [167, 160] width 220 height 11
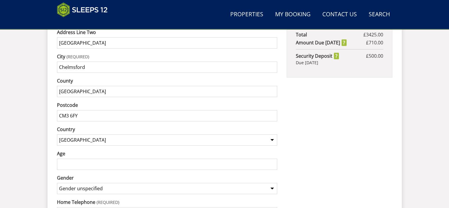
scroll to position [402, 0]
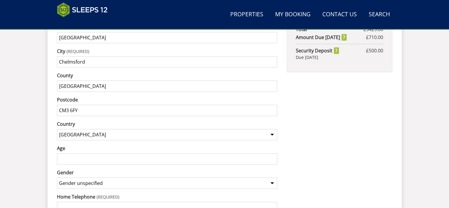
type input "Essex"
click at [135, 153] on input "Age" at bounding box center [167, 158] width 220 height 11
type input "48"
click at [273, 177] on select "Gender unspecified Gender male Gender female" at bounding box center [167, 182] width 220 height 11
select select "gender_male"
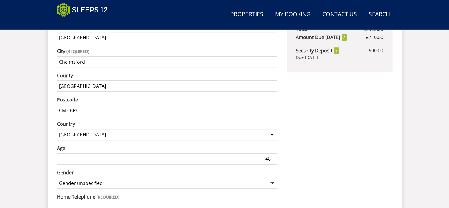
click at [57, 177] on select "Gender unspecified Gender male Gender female" at bounding box center [167, 182] width 220 height 11
click at [201, 201] on input "Home Telephone" at bounding box center [167, 206] width 220 height 11
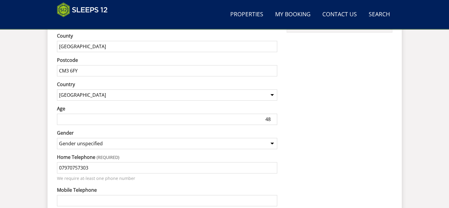
scroll to position [465, 0]
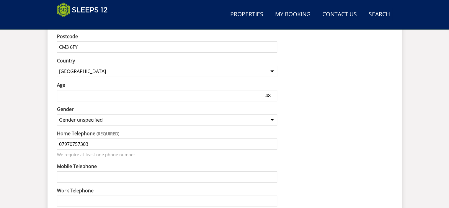
type input "07970757303"
click at [123, 171] on input "Mobile Telephone" at bounding box center [167, 176] width 220 height 11
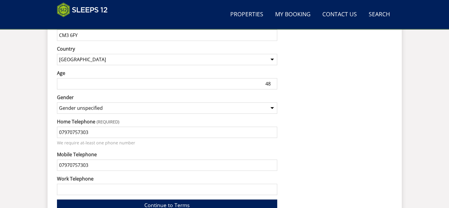
scroll to position [501, 0]
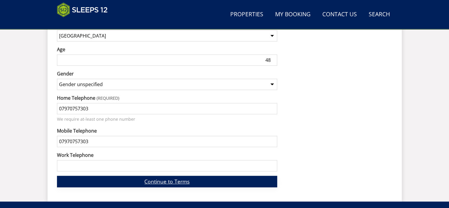
type input "07970757303"
click at [171, 175] on link "Continue to Terms" at bounding box center [167, 181] width 220 height 12
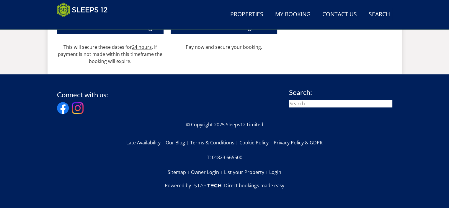
scroll to position [261, 0]
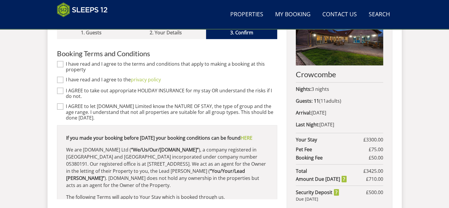
click at [59, 61] on input "I have read and I agree to the terms and conditions that apply to making a book…" at bounding box center [60, 64] width 6 height 6
checkbox input "true"
click at [61, 76] on input "I have read and I agree to the privacy policy" at bounding box center [60, 79] width 6 height 6
checkbox input "true"
click at [60, 87] on input "I AGREE to take out appropriate HOLIDAY INSURANCE for my stay OR understand the…" at bounding box center [60, 90] width 6 height 6
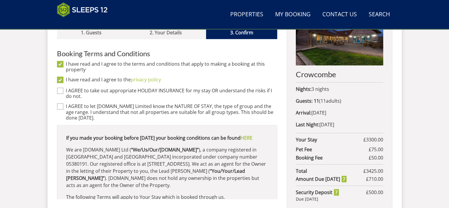
checkbox input "true"
click at [63, 103] on input "I AGREE to let Sleeps12.com Limited know the NATURE OF STAY, the type of group …" at bounding box center [60, 106] width 6 height 6
checkbox input "true"
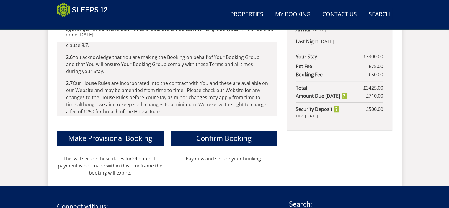
scroll to position [351, 0]
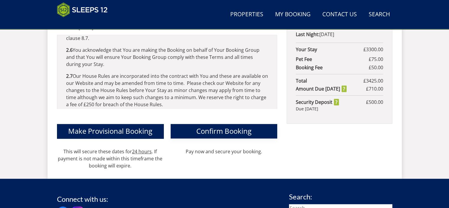
click at [219, 127] on span "Confirm Booking" at bounding box center [223, 131] width 55 height 10
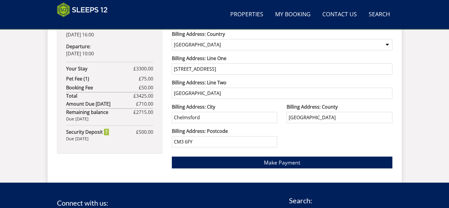
scroll to position [425, 0]
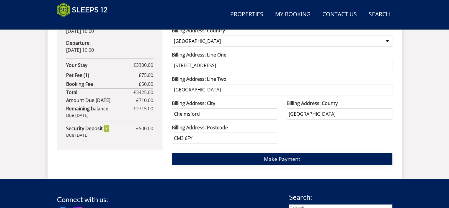
click at [268, 160] on span "Make Payment" at bounding box center [282, 158] width 36 height 7
